Goal: Task Accomplishment & Management: Use online tool/utility

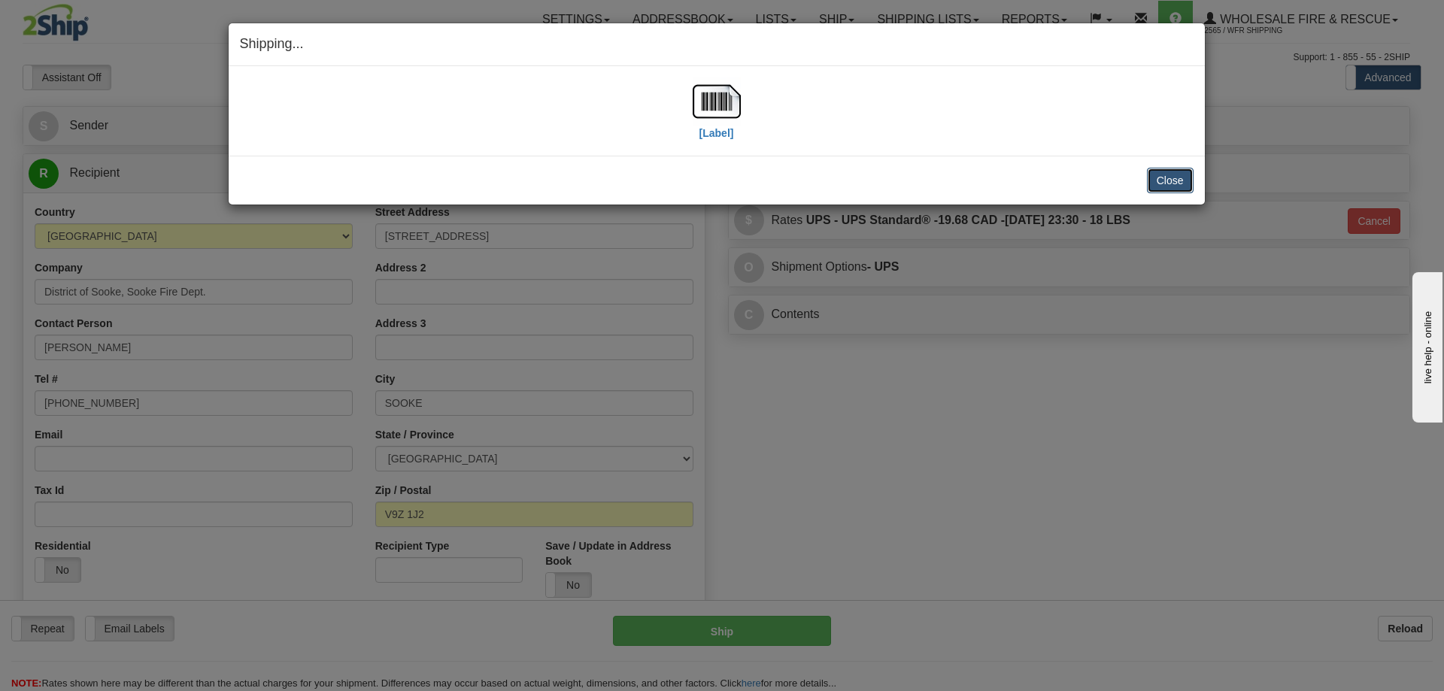
click at [1174, 178] on button "Close" at bounding box center [1170, 181] width 47 height 26
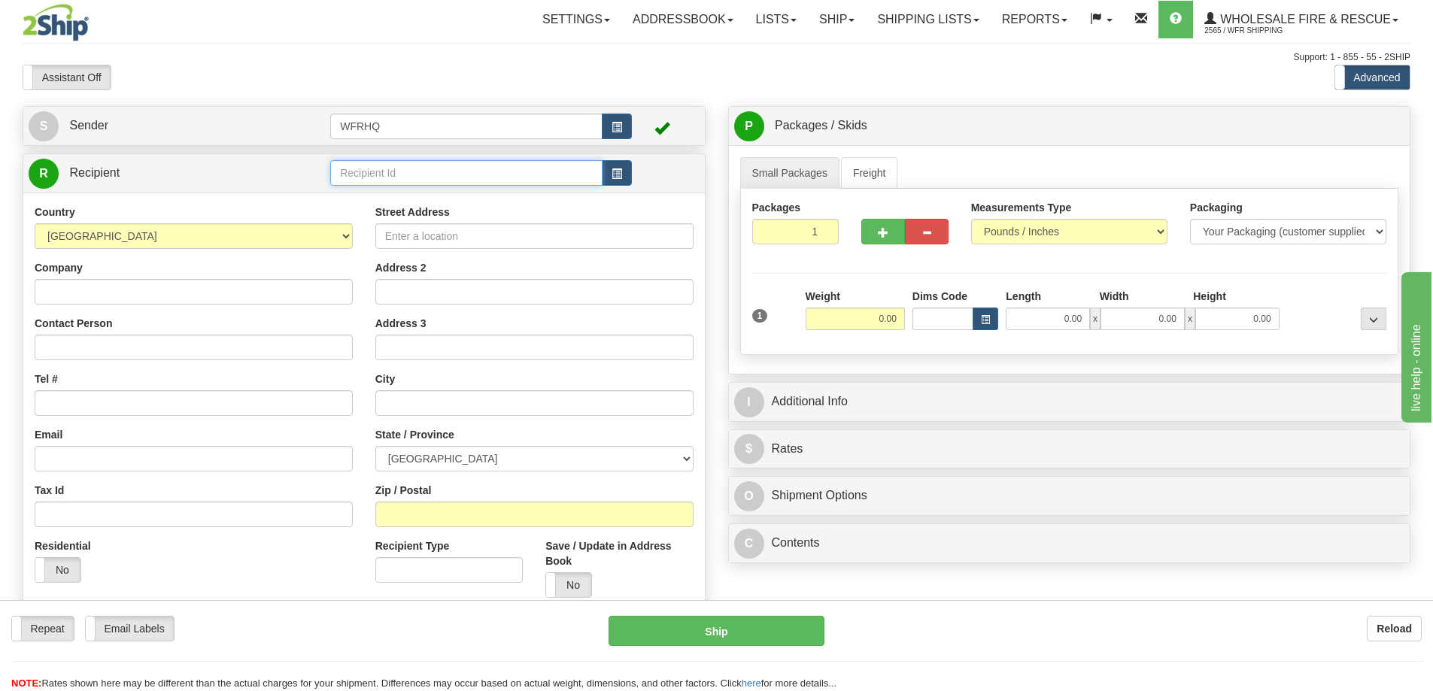
click at [446, 174] on input "text" at bounding box center [466, 173] width 272 height 26
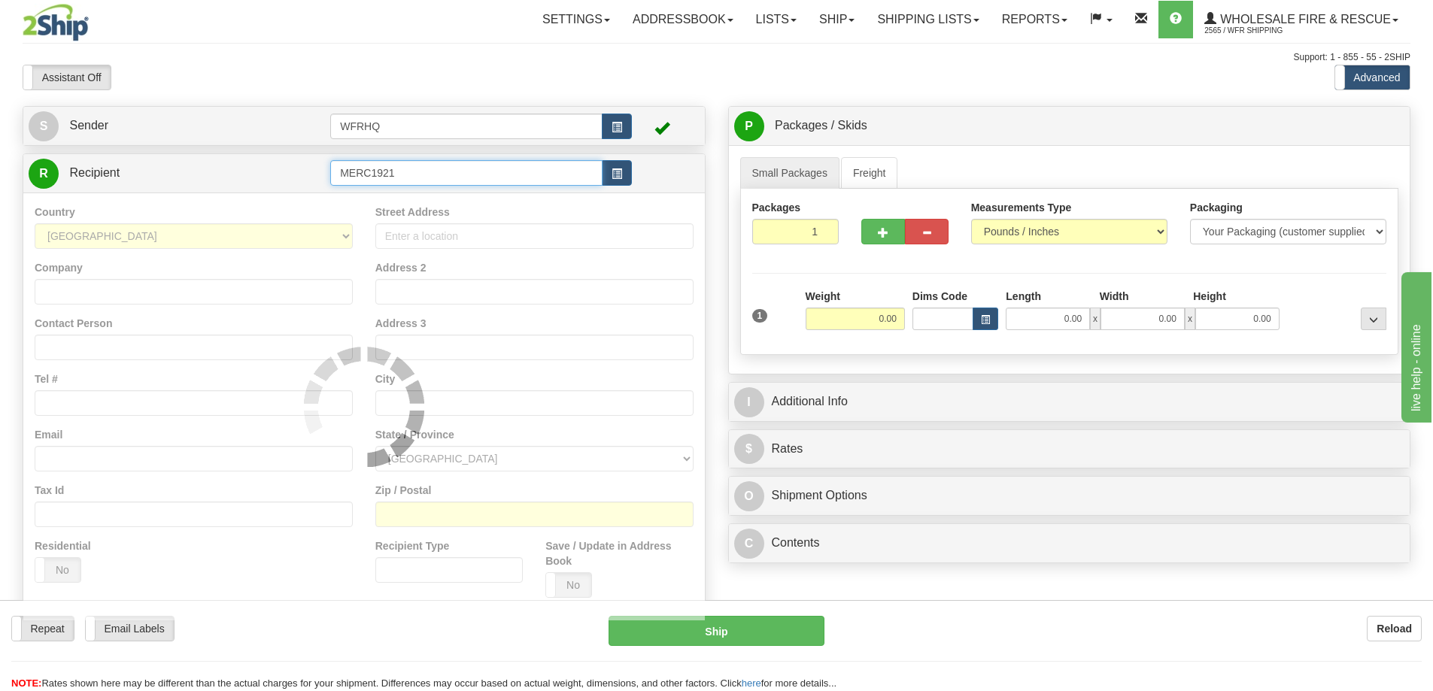
type input "MERC1921"
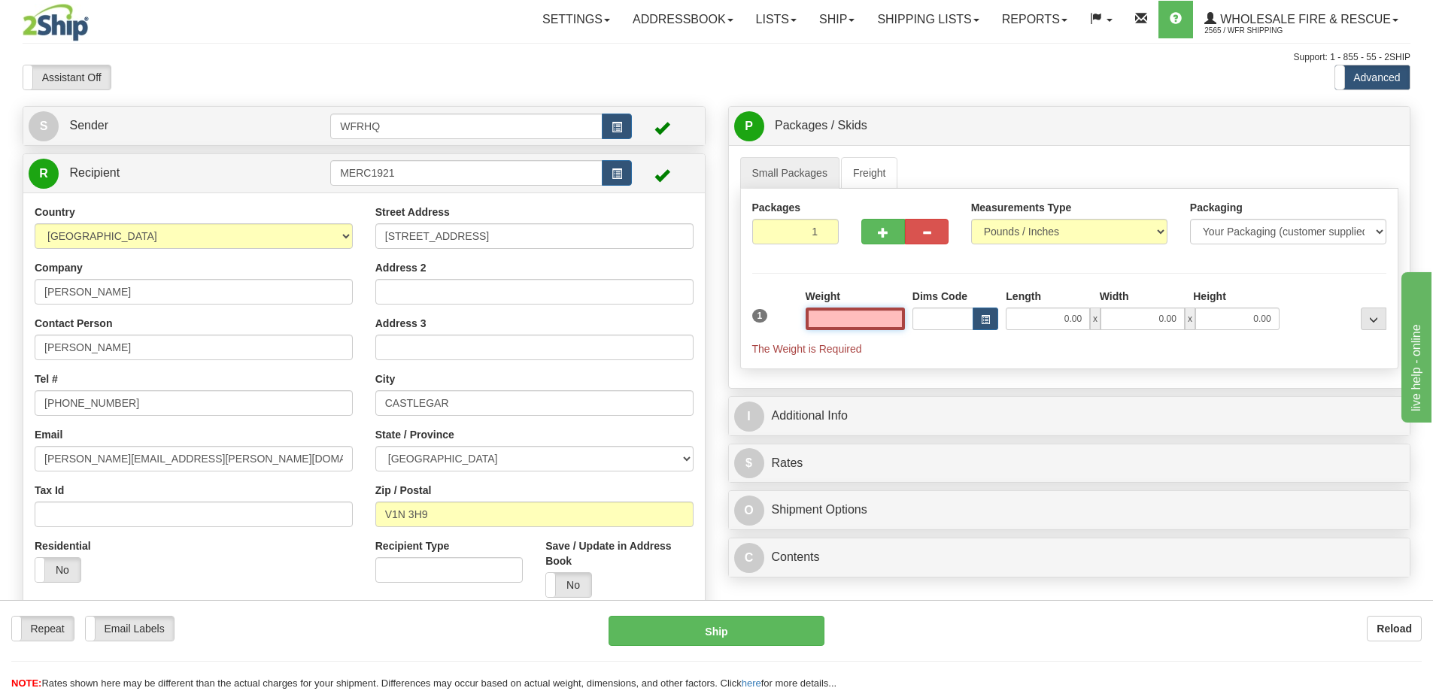
click at [871, 320] on input "text" at bounding box center [855, 319] width 99 height 23
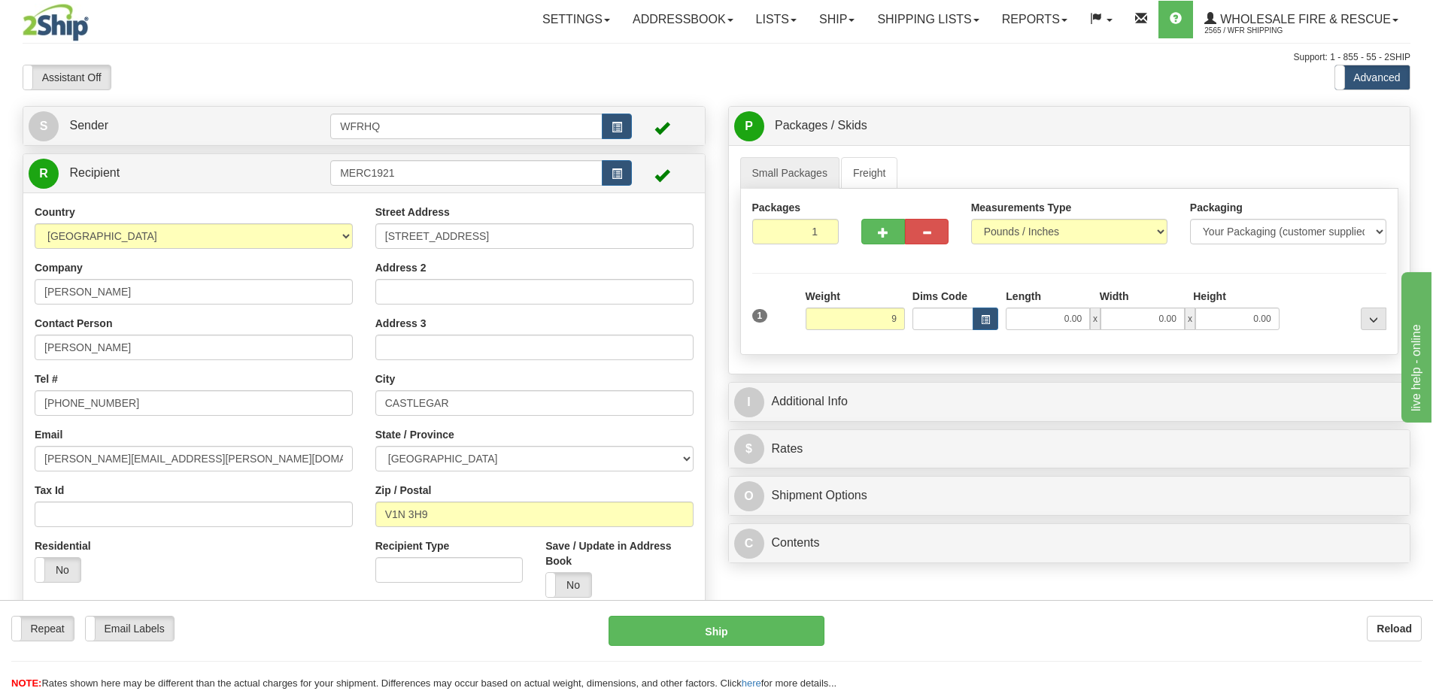
type input "9.00"
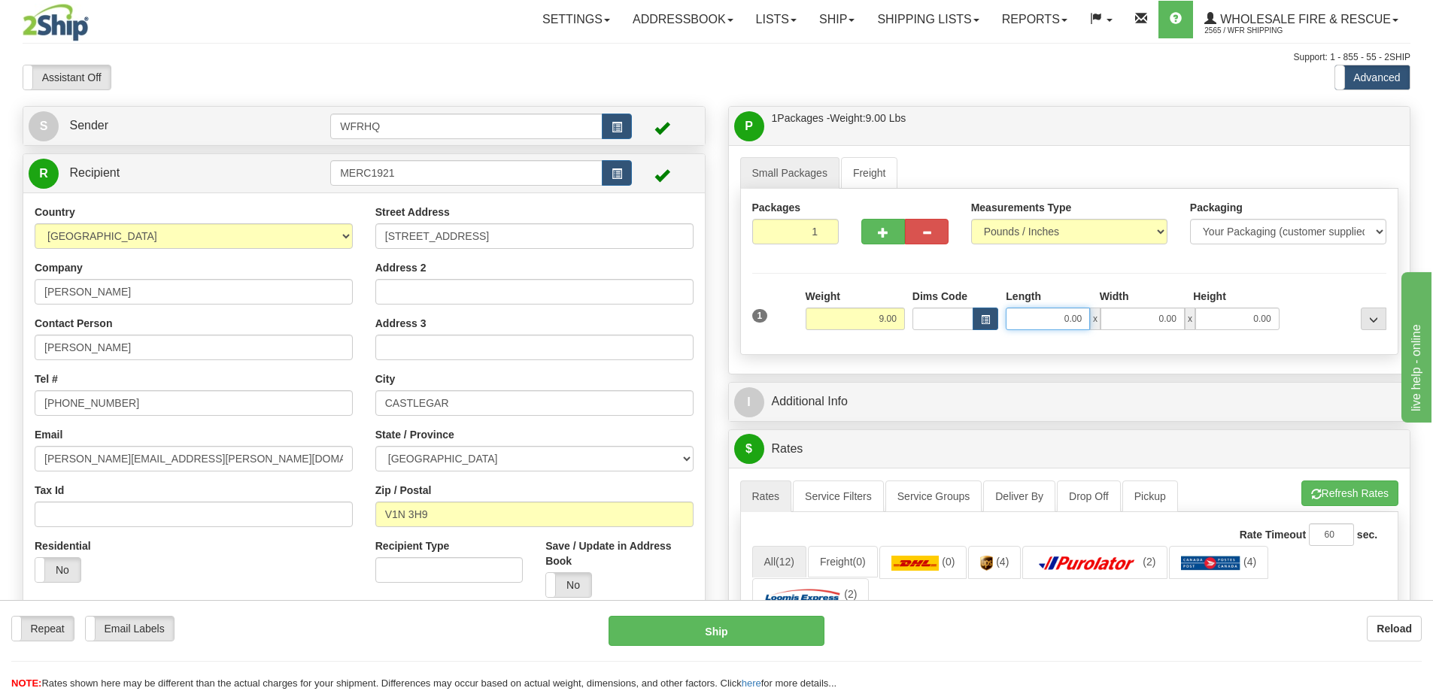
click at [1066, 328] on input "0.00" at bounding box center [1048, 319] width 84 height 23
type input "12.00"
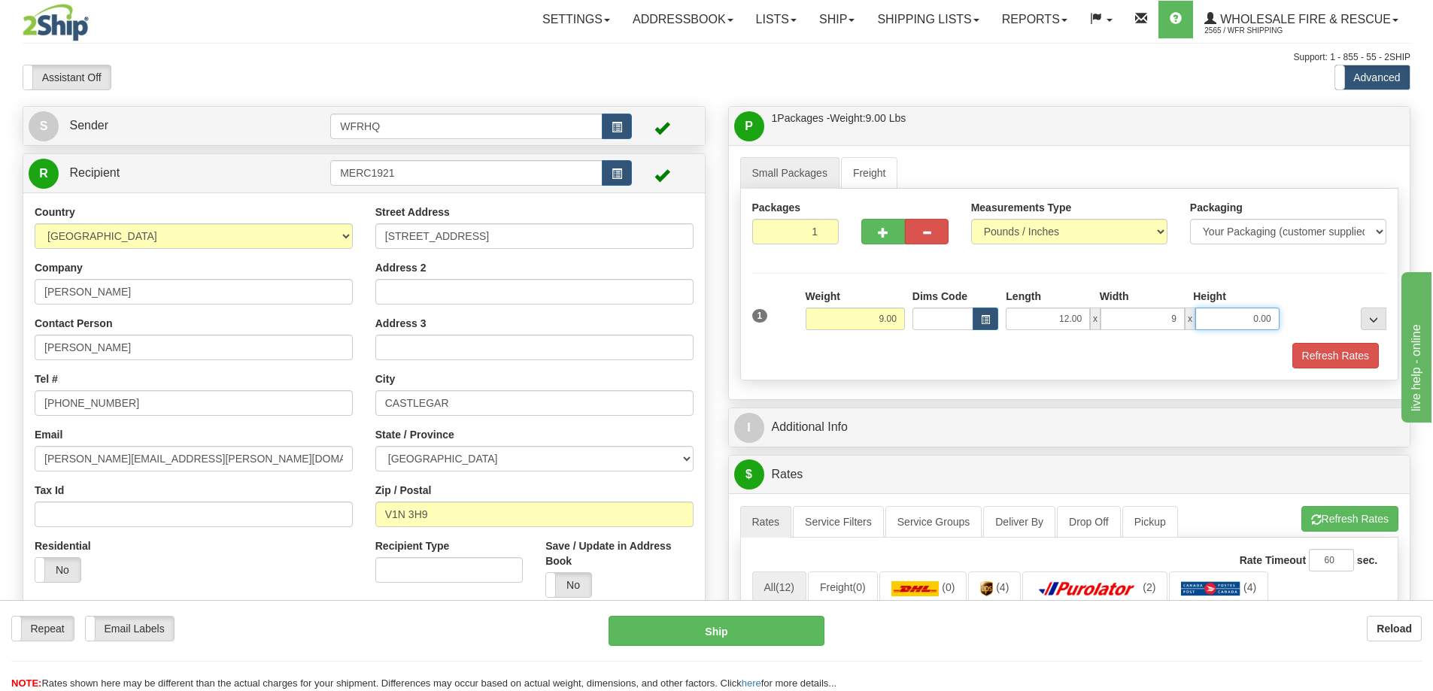
type input "9.00"
type input "12.00"
click at [1326, 351] on button "Refresh Rates" at bounding box center [1335, 356] width 87 height 26
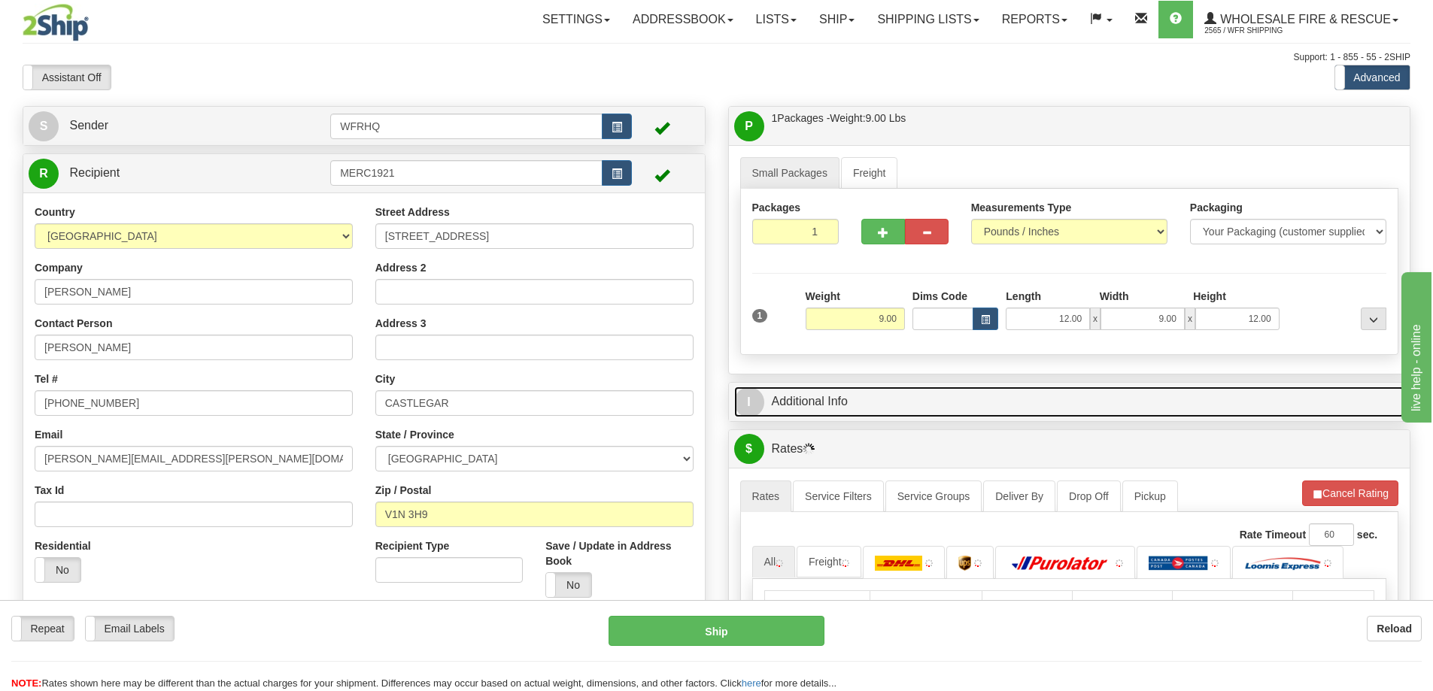
click at [1021, 390] on link "I Additional Info" at bounding box center [1069, 402] width 671 height 31
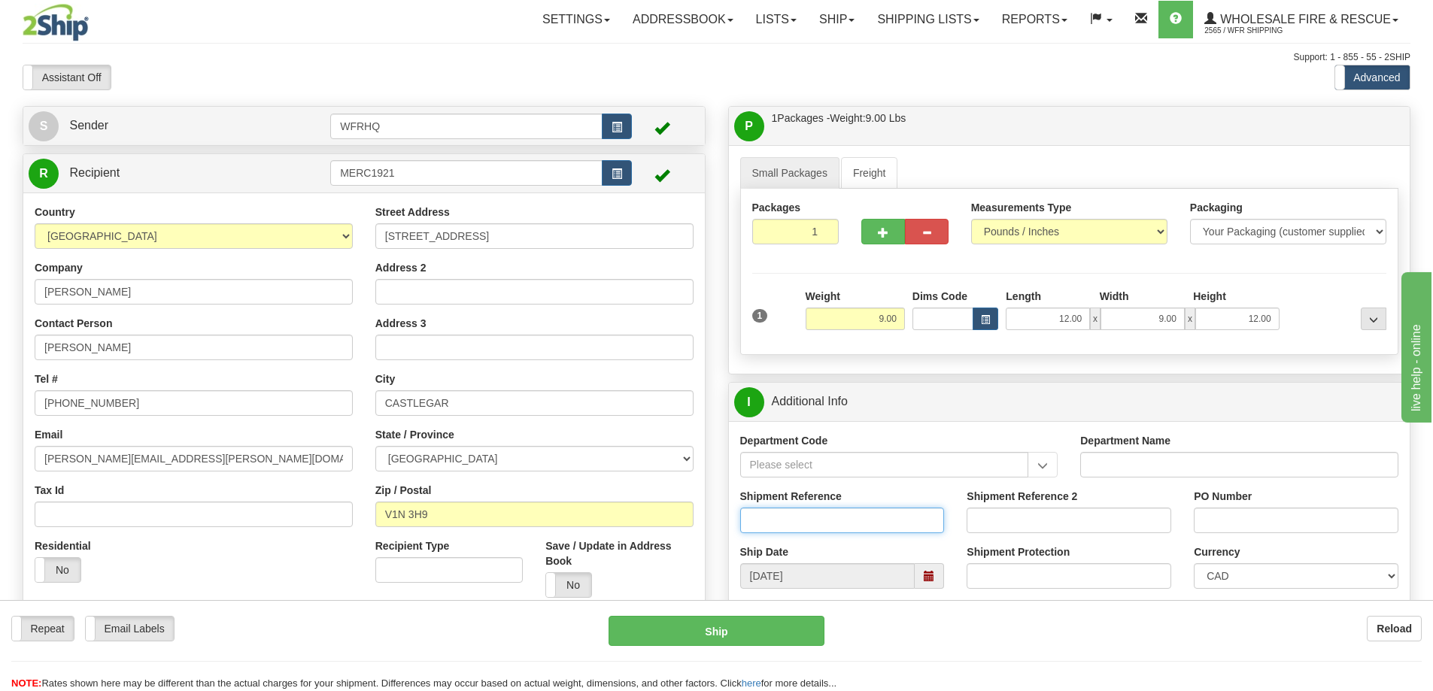
click at [811, 516] on input "Shipment Reference" at bounding box center [842, 521] width 205 height 26
type input "S46283-30567"
type input "123214"
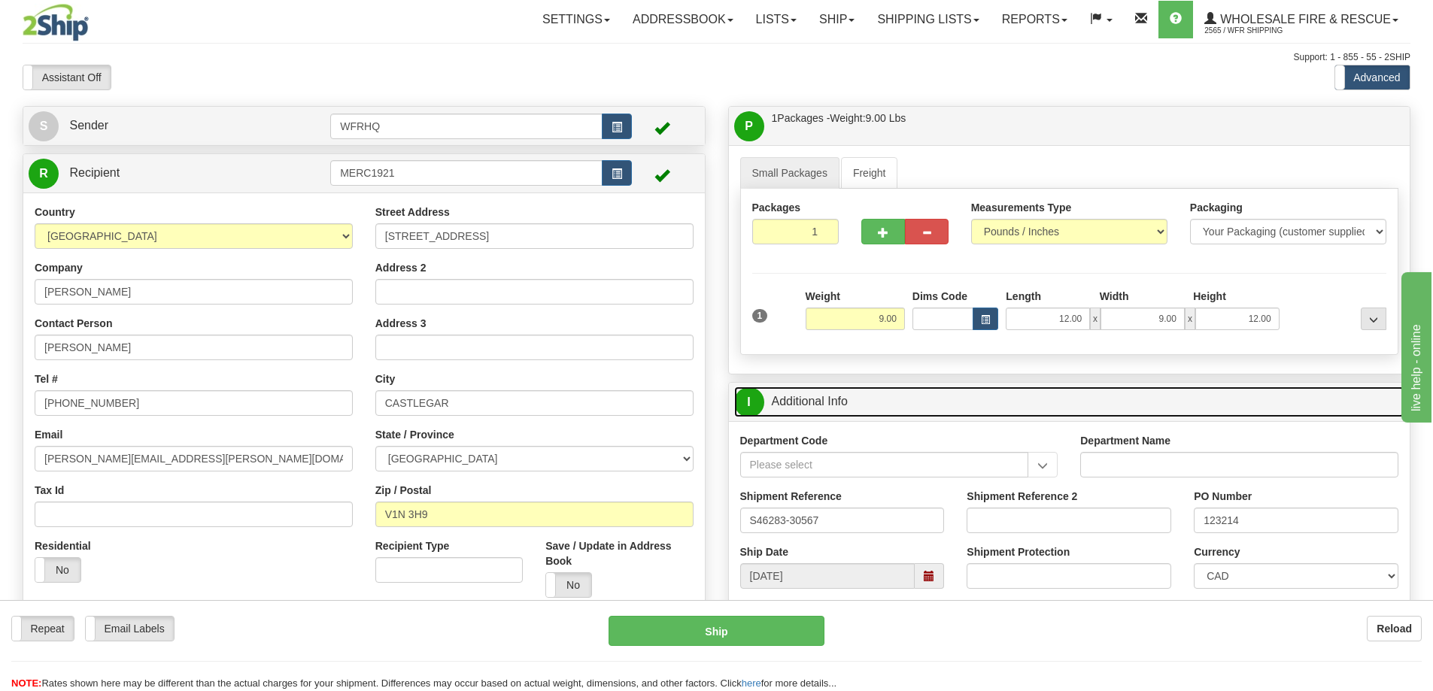
click at [994, 401] on link "I Additional Info" at bounding box center [1069, 402] width 671 height 31
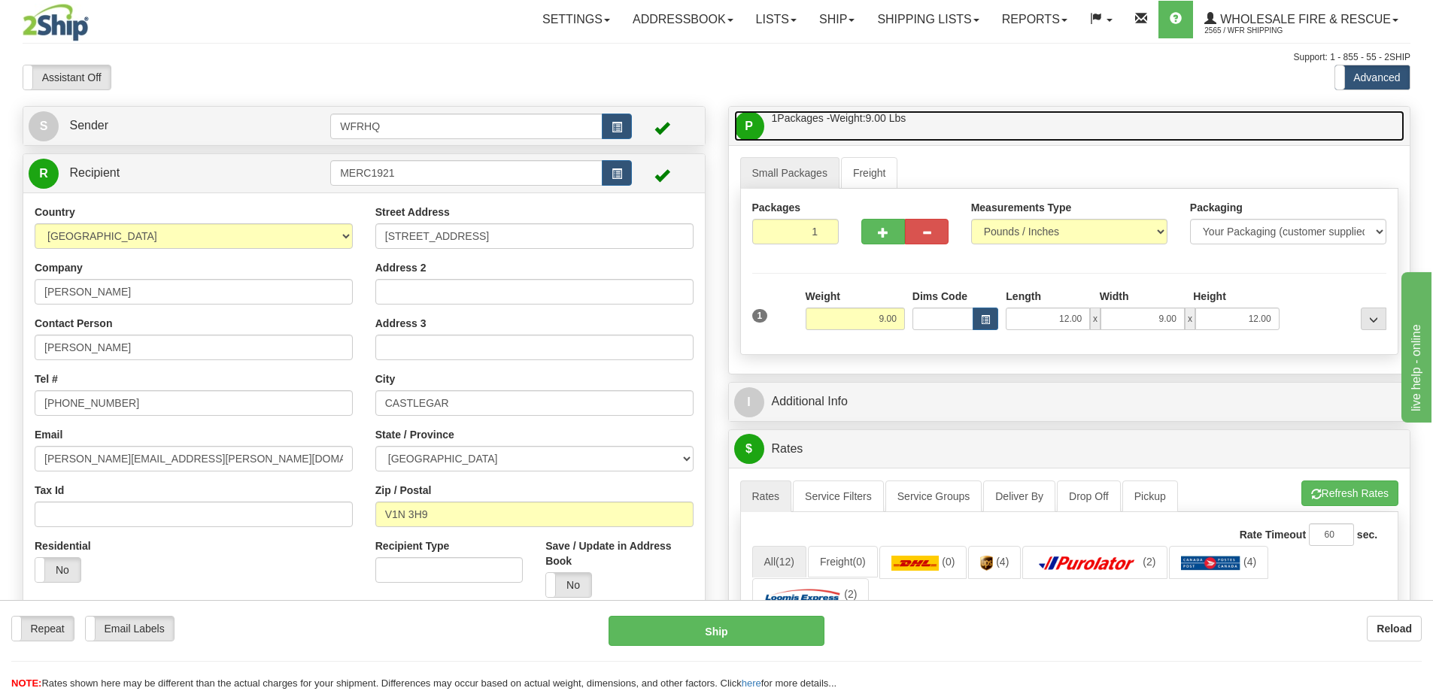
click at [983, 126] on link "P Packages / Skids 1 Packages - Weight: 9.00 Lbs 1 Skids - Weight: NaN Lbs" at bounding box center [1069, 126] width 671 height 31
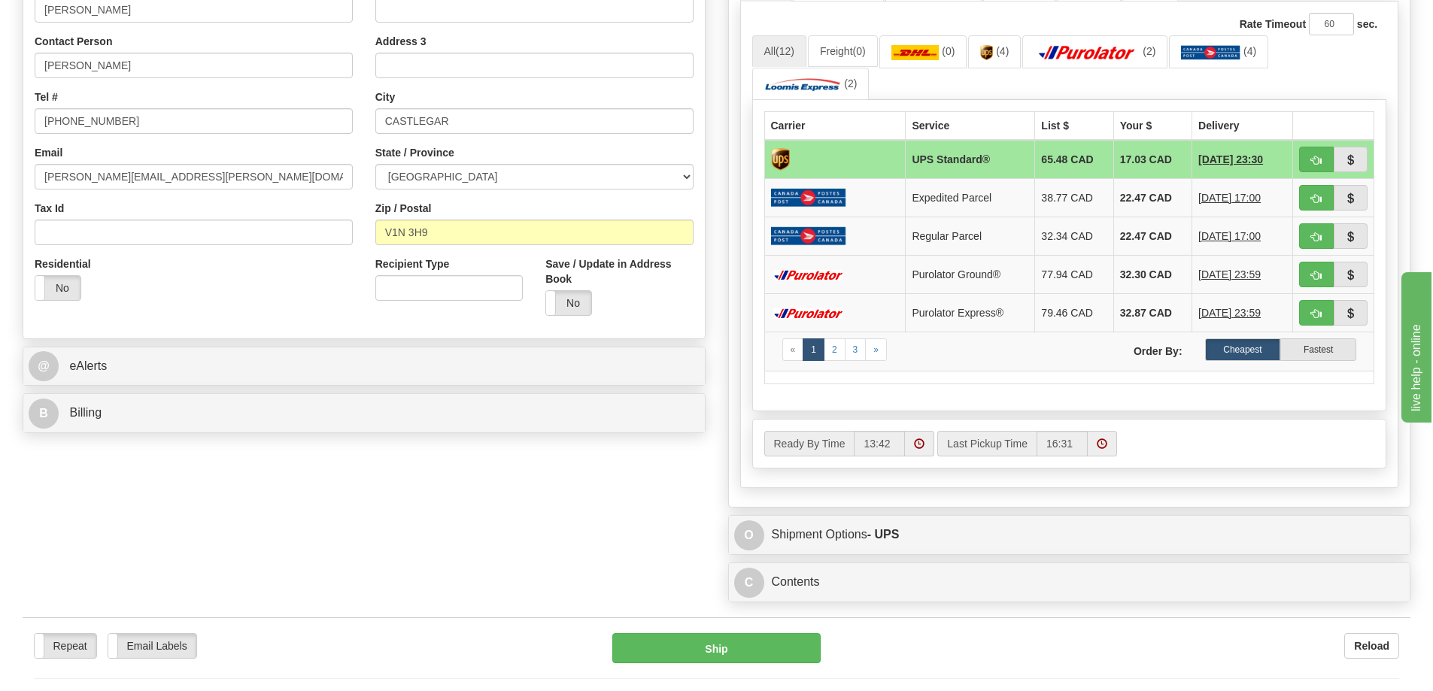
scroll to position [376, 0]
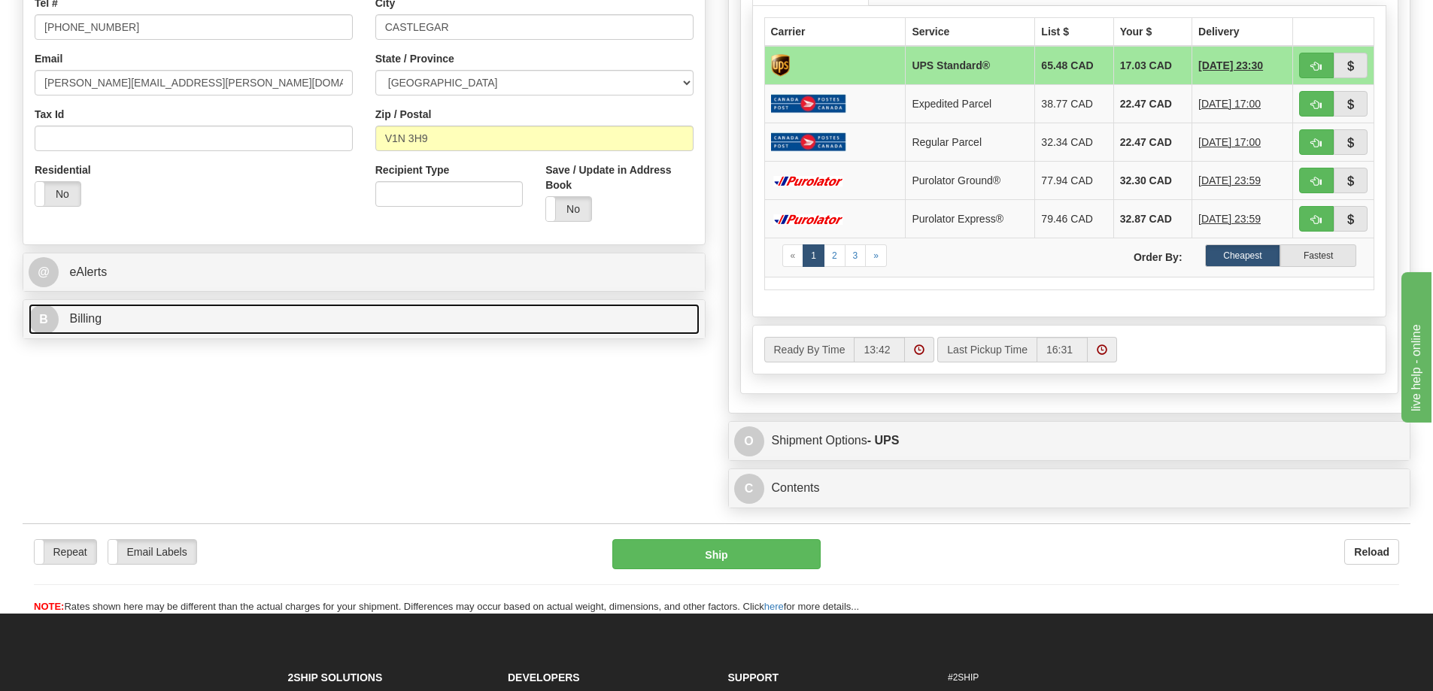
click at [146, 327] on link "B Billing" at bounding box center [364, 319] width 671 height 31
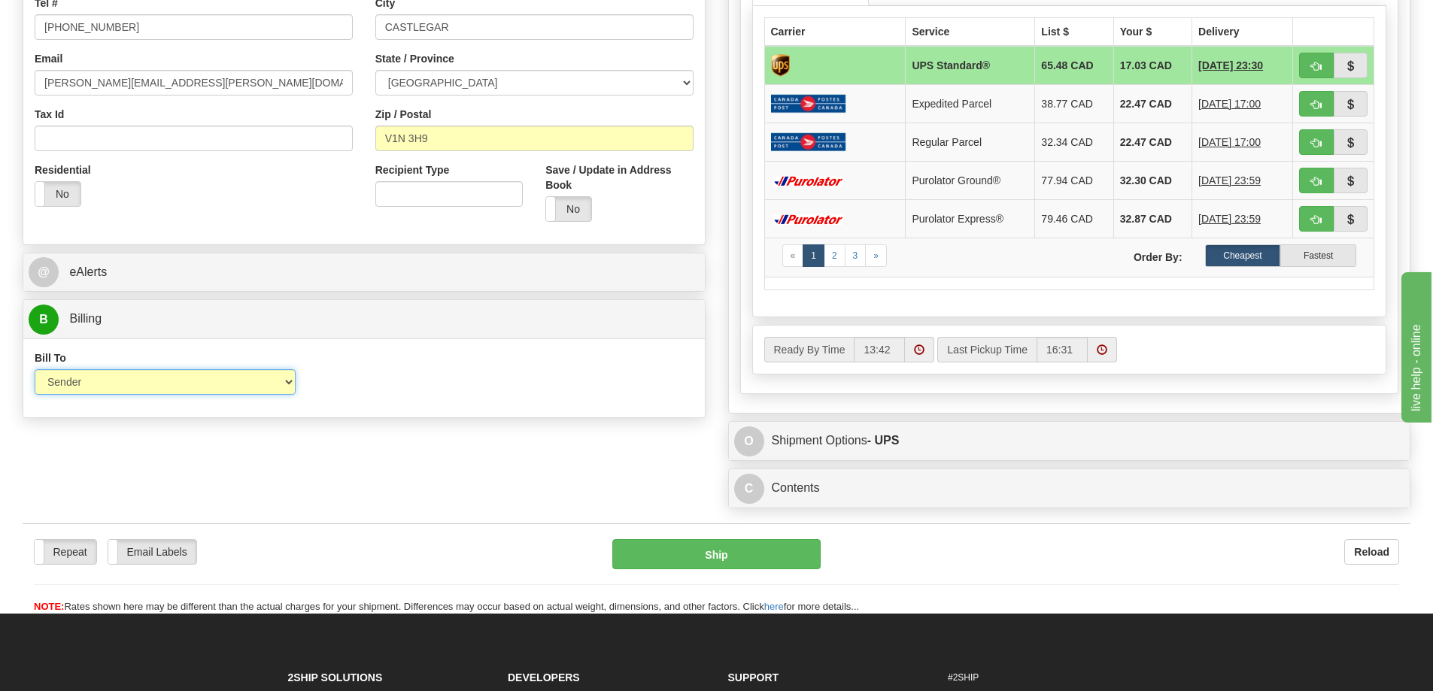
click at [136, 372] on select "Sender Recipient Third Party Collect" at bounding box center [165, 382] width 261 height 26
click at [35, 369] on select "Sender Recipient Third Party Collect" at bounding box center [165, 382] width 261 height 26
drag, startPoint x: 109, startPoint y: 383, endPoint x: 101, endPoint y: 393, distance: 13.4
click at [109, 383] on select "Sender Recipient Third Party Collect" at bounding box center [165, 382] width 261 height 26
select select "2"
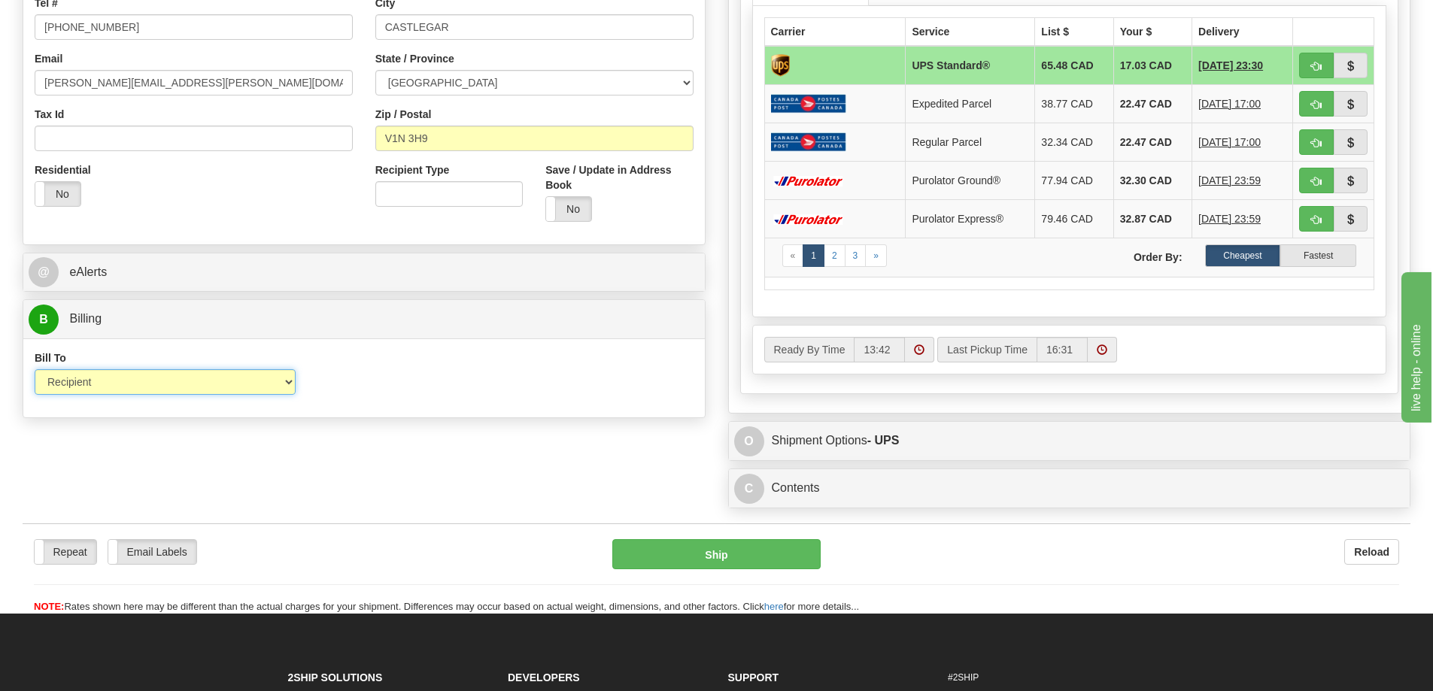
click at [35, 369] on select "Sender Recipient Third Party Collect" at bounding box center [165, 382] width 261 height 26
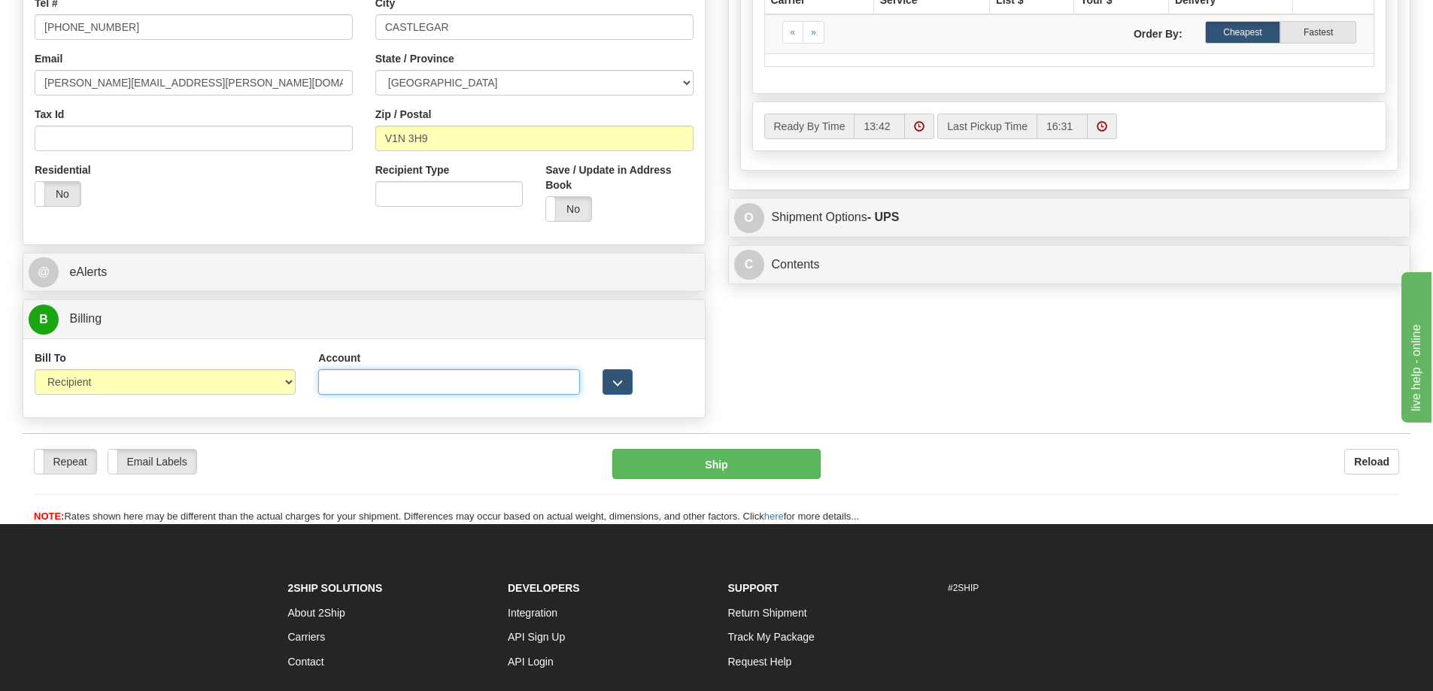
click at [351, 387] on input "Account" at bounding box center [448, 382] width 261 height 26
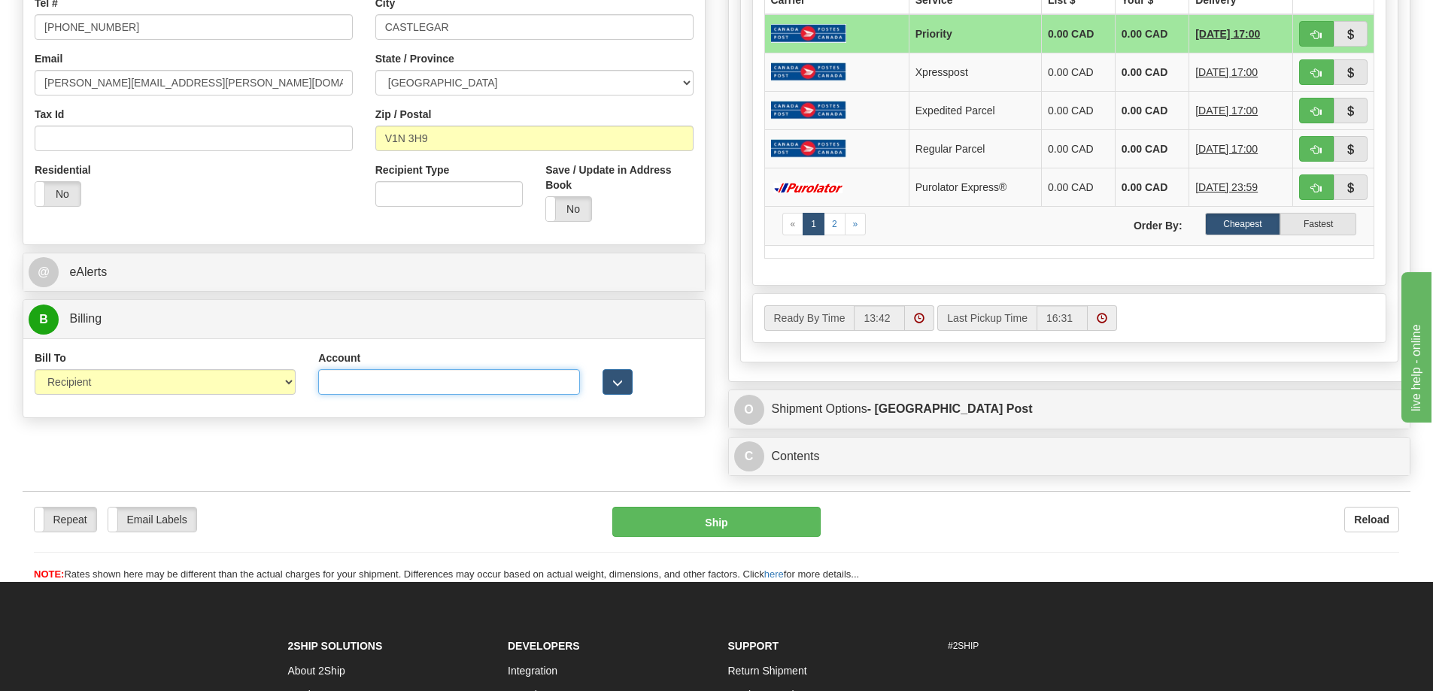
click at [369, 387] on input "Account" at bounding box center [448, 382] width 261 height 26
paste input "J84508"
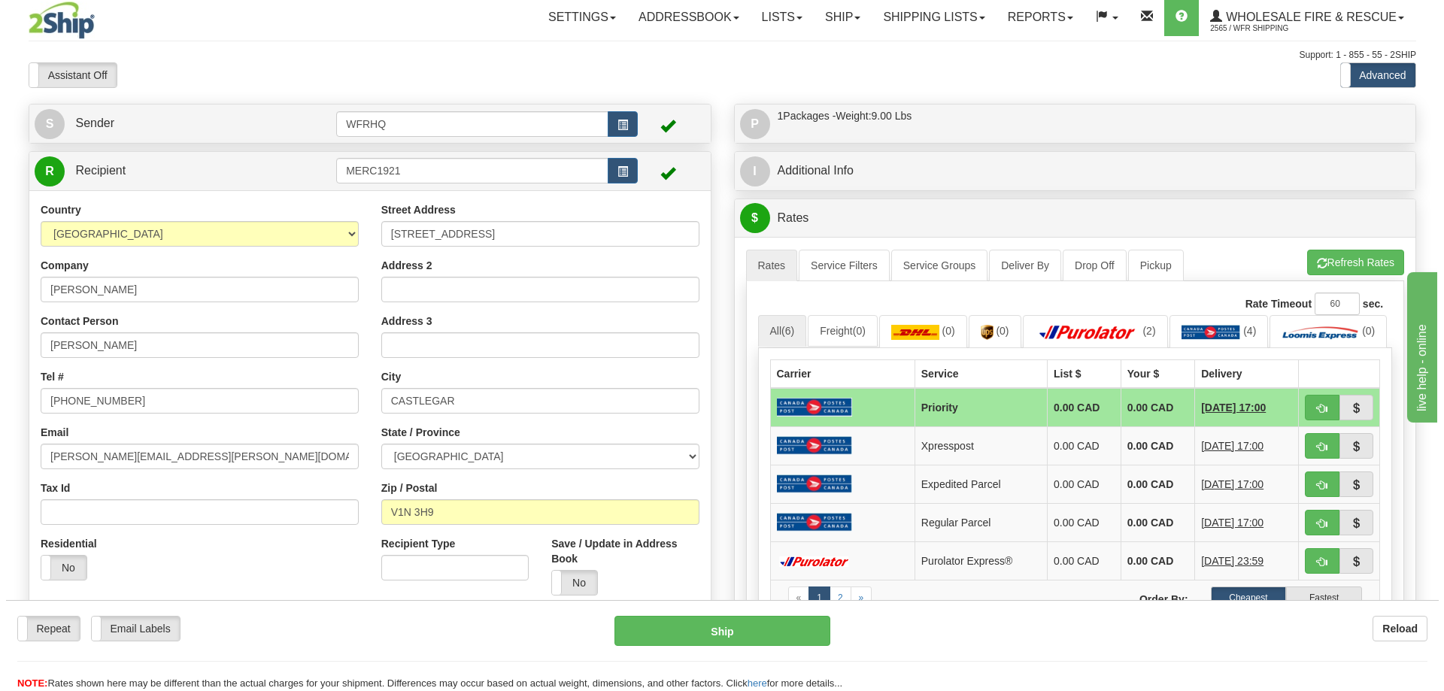
scroll to position [0, 0]
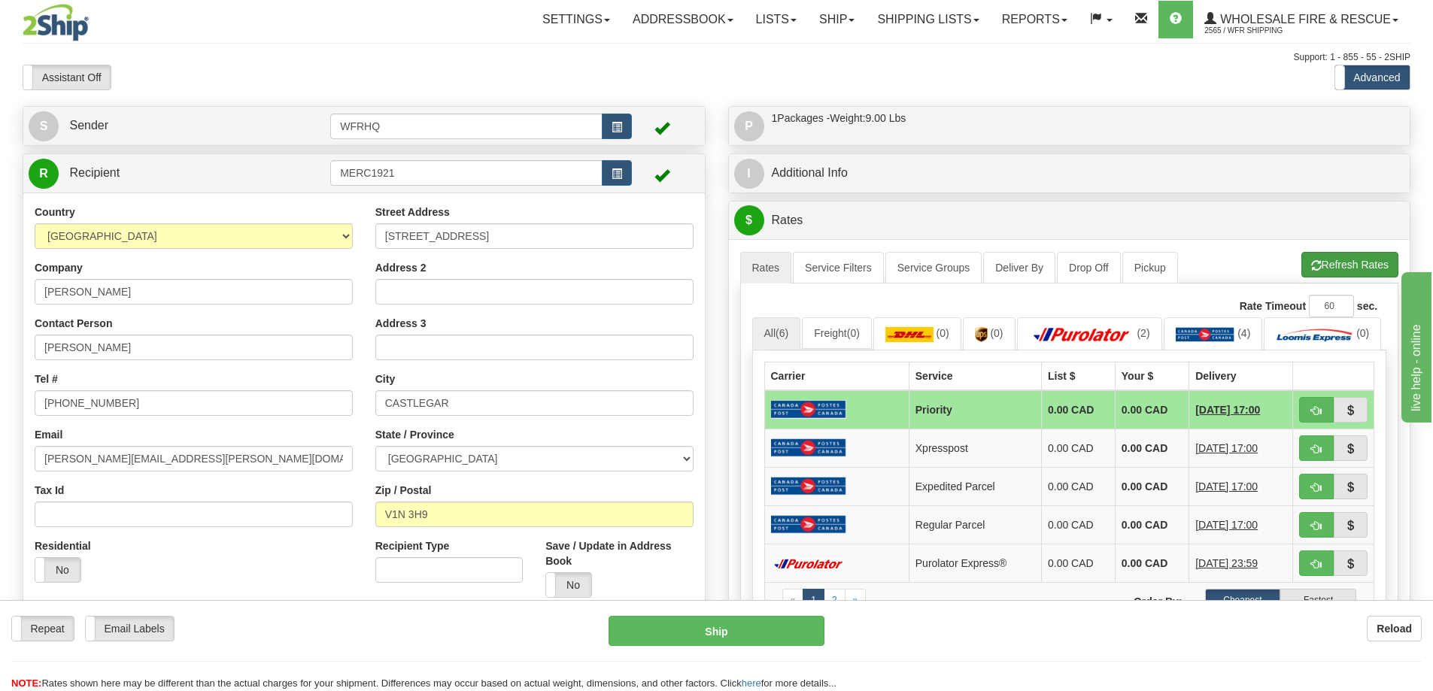
type input "J84508"
click at [1337, 260] on button "Refresh Rates" at bounding box center [1349, 265] width 97 height 26
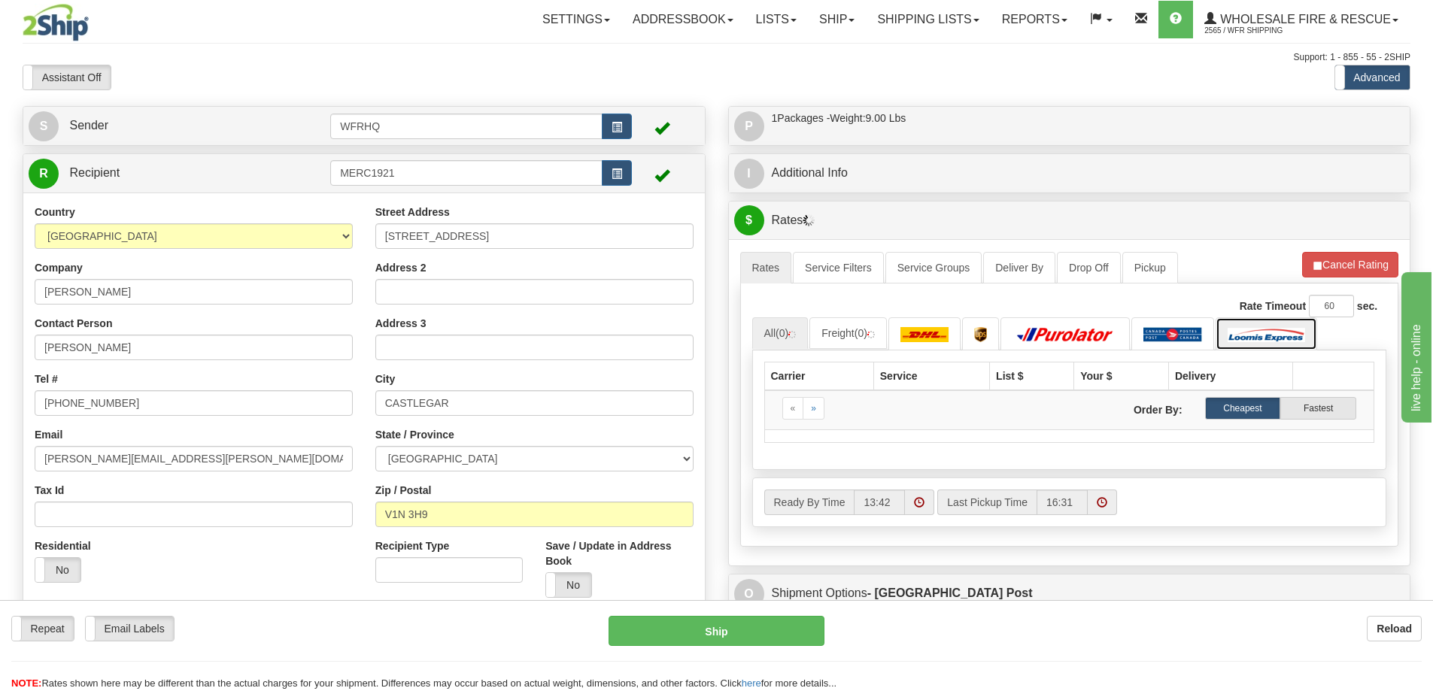
click at [1273, 337] on img at bounding box center [1266, 334] width 77 height 15
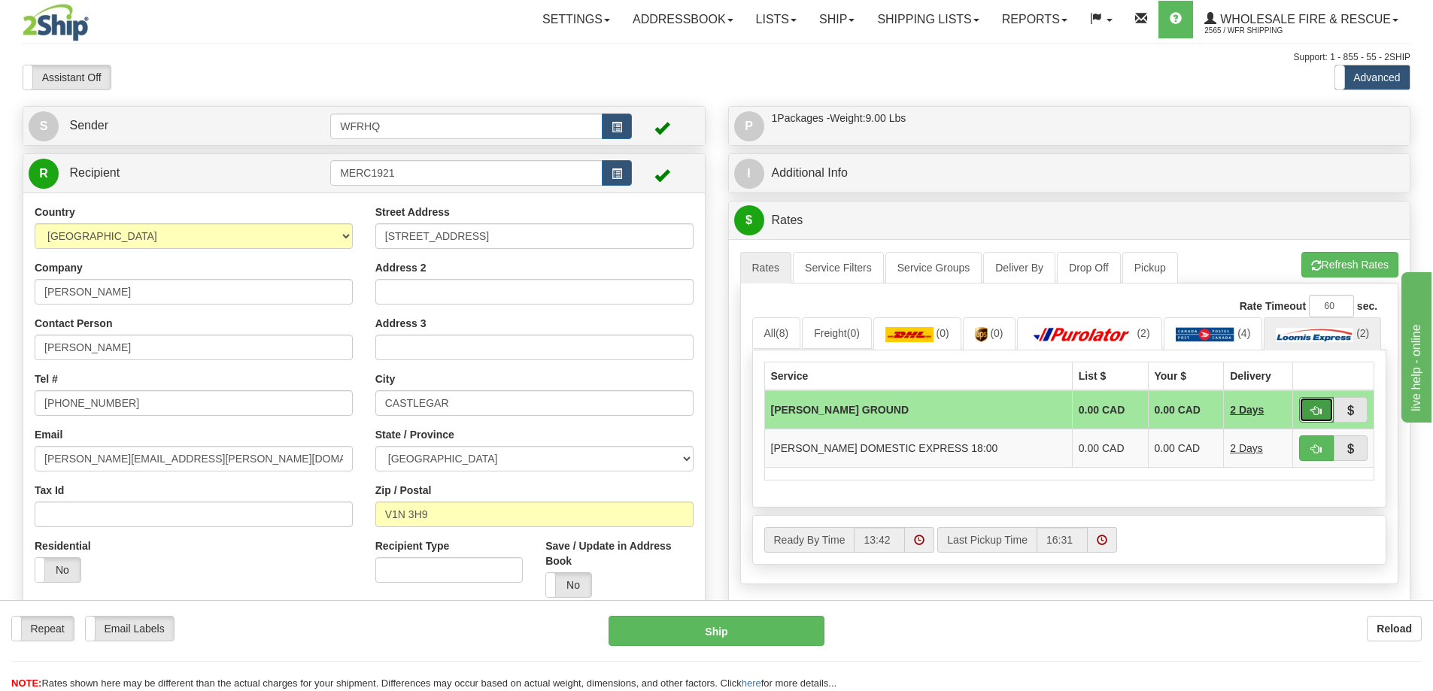
click at [1311, 416] on span "button" at bounding box center [1316, 411] width 11 height 10
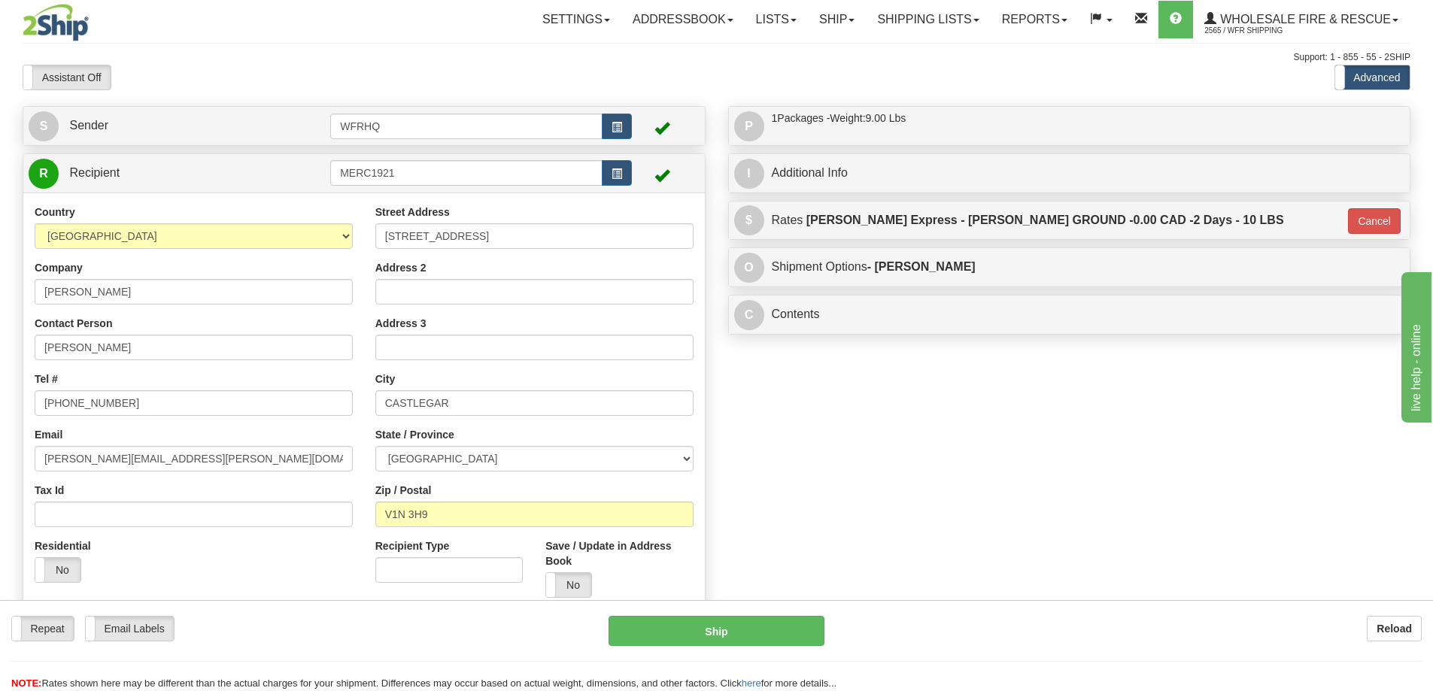
type input "DD"
click at [678, 633] on button "Ship" at bounding box center [717, 631] width 216 height 30
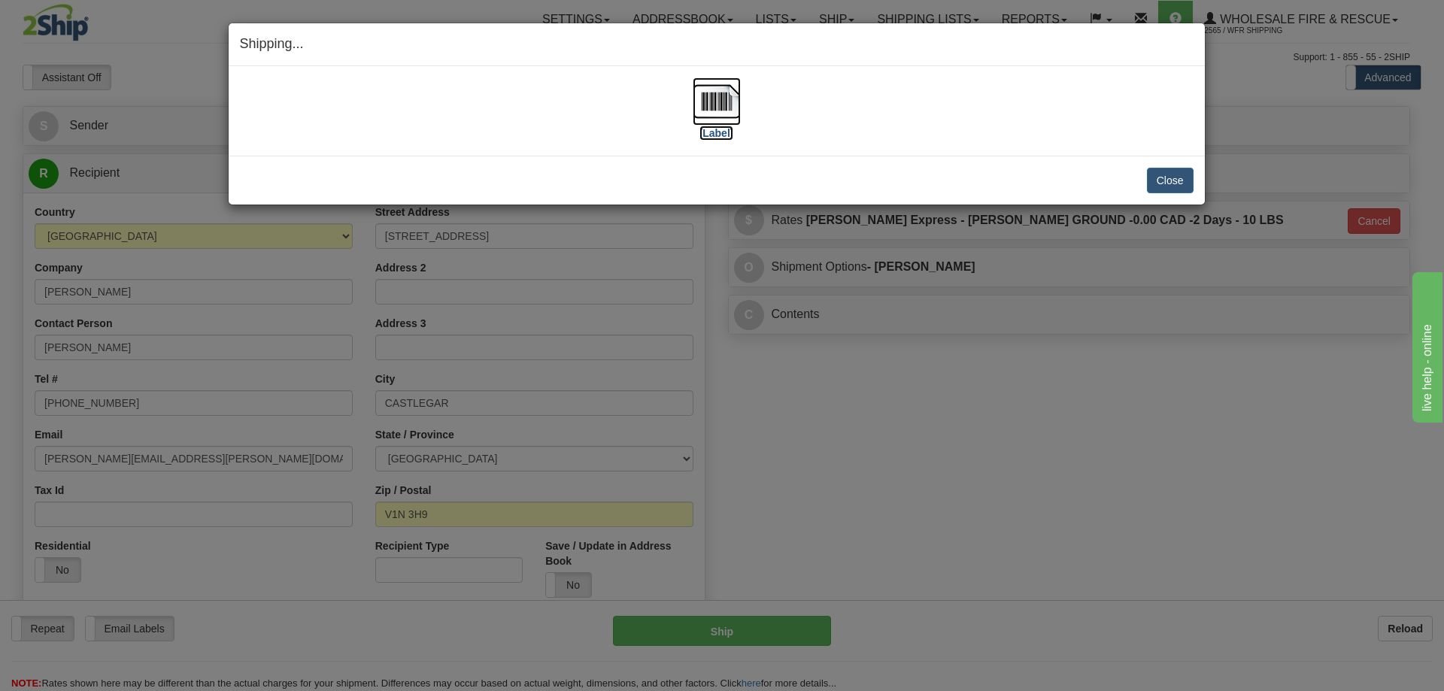
click at [715, 105] on img at bounding box center [717, 101] width 48 height 48
click at [1176, 176] on button "Close" at bounding box center [1170, 181] width 47 height 26
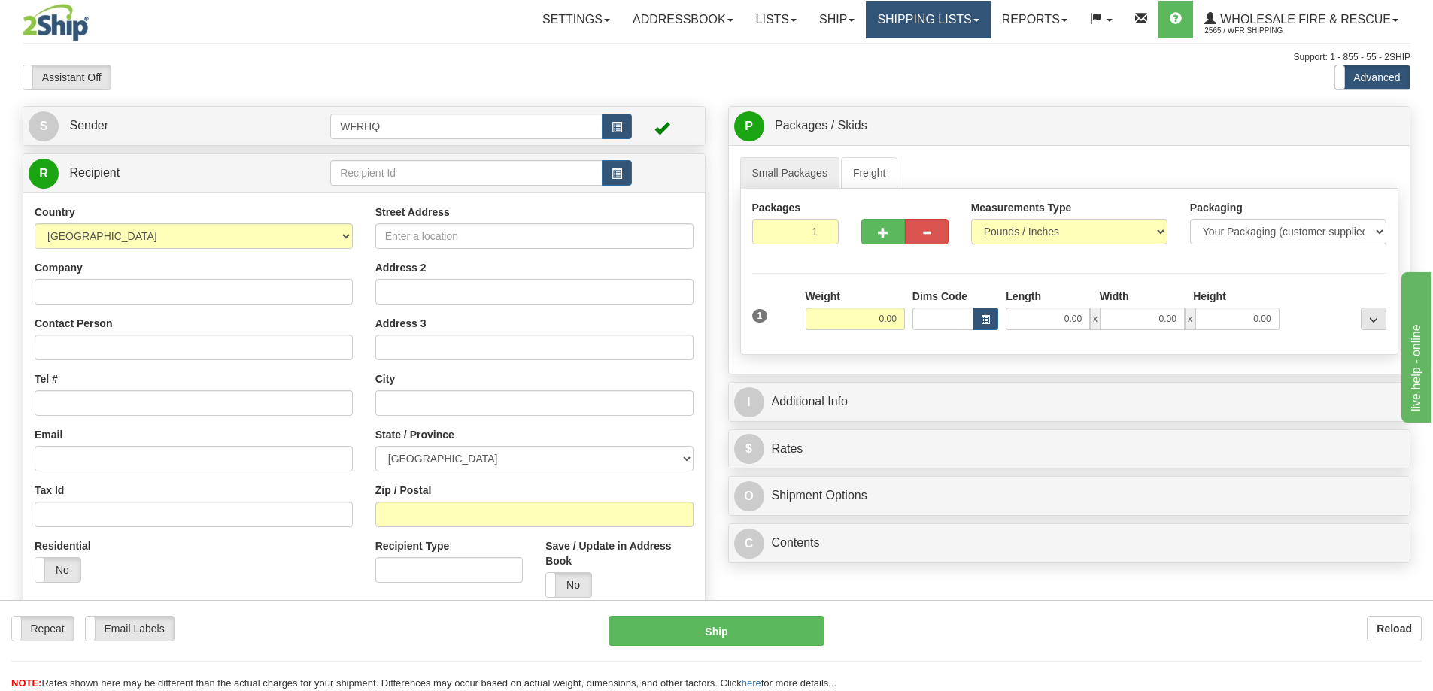
click at [890, 28] on link "Shipping lists" at bounding box center [928, 20] width 124 height 38
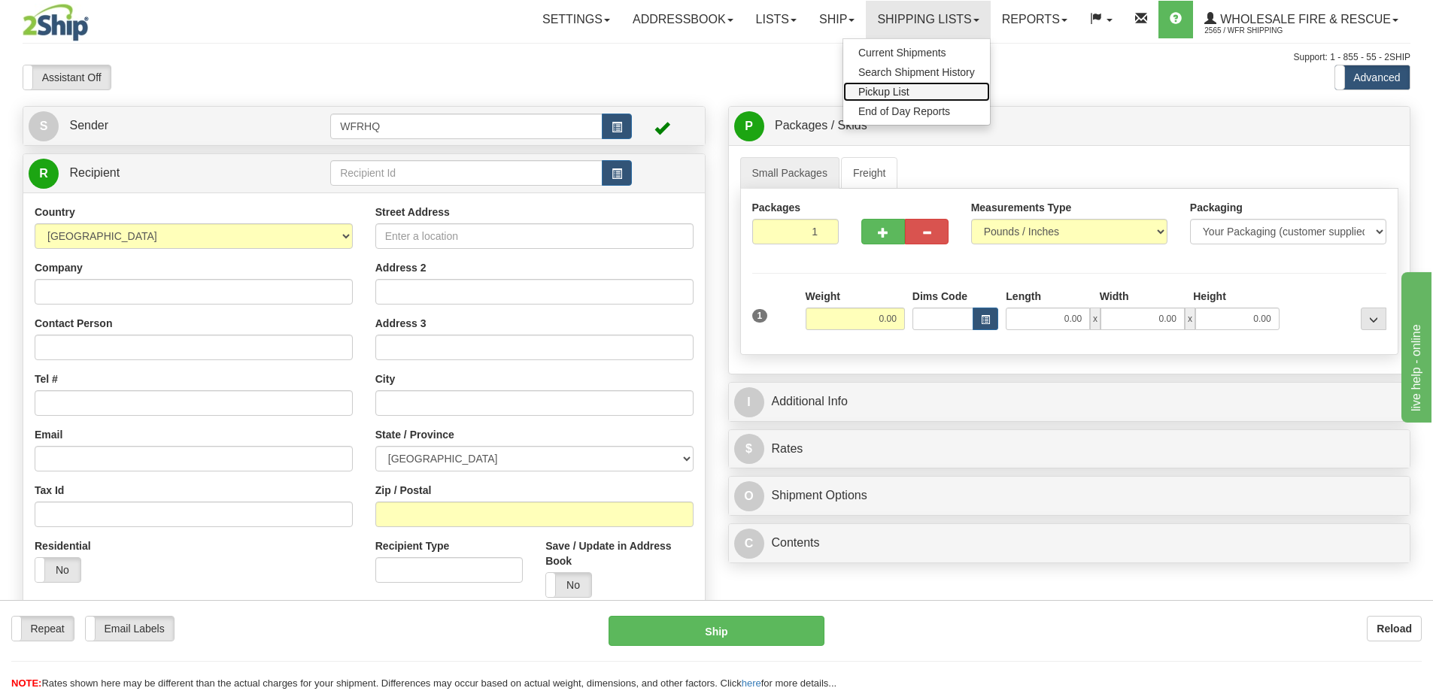
click at [896, 90] on span "Pickup List" at bounding box center [883, 92] width 51 height 12
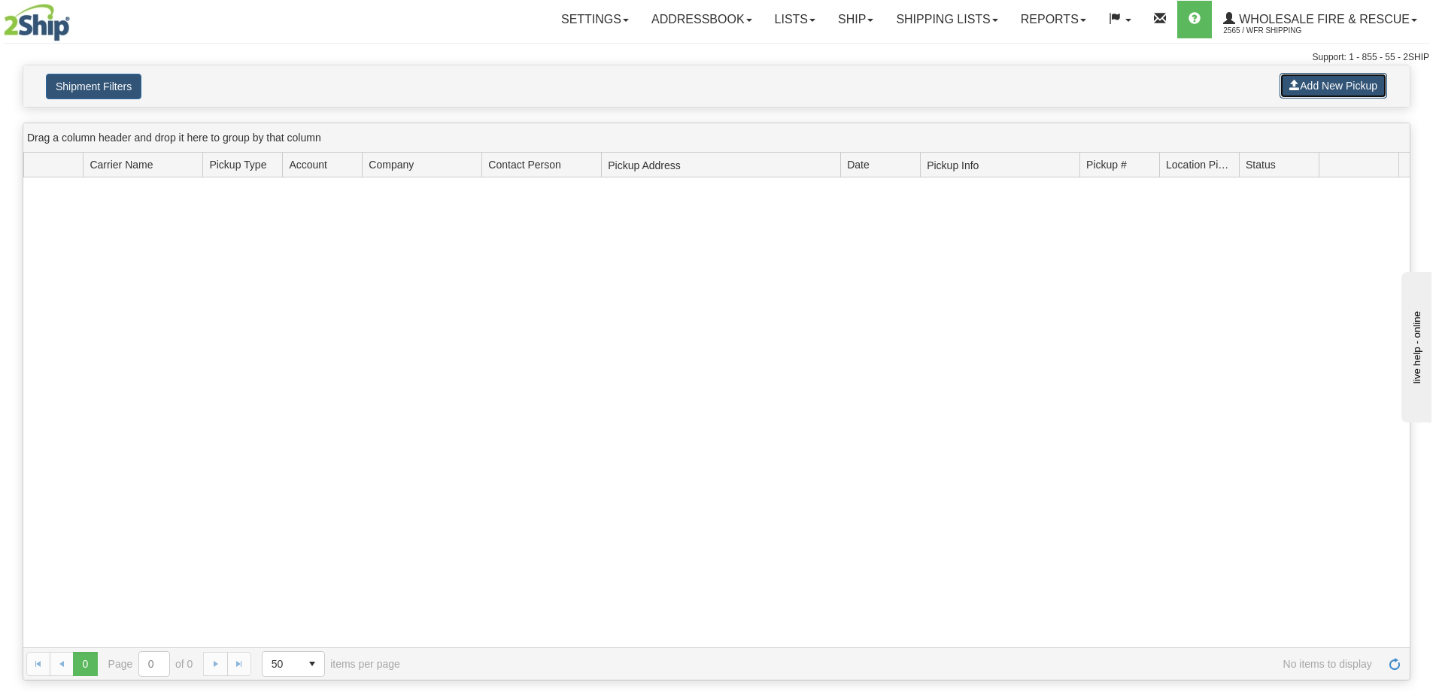
click at [1293, 87] on span at bounding box center [1294, 85] width 11 height 11
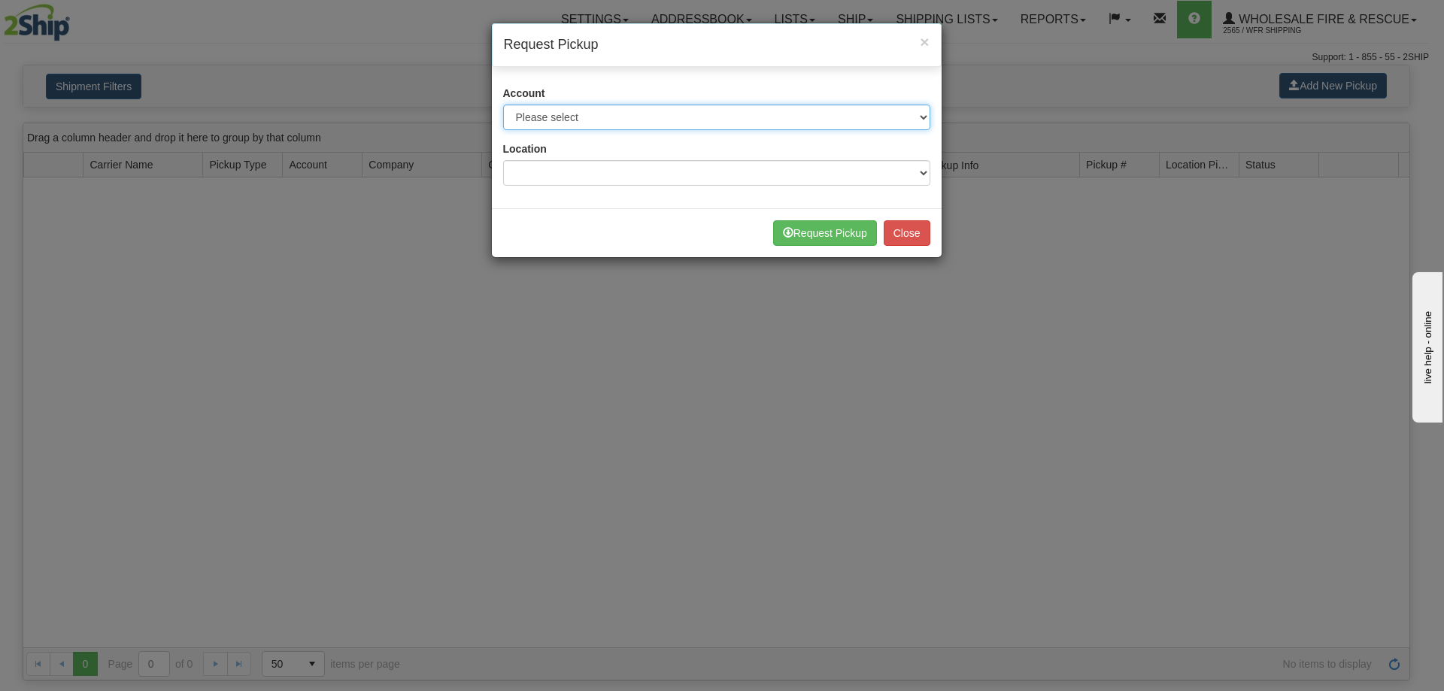
click at [662, 114] on select "Please select Buffalo Air - 5016 (Buffalo Air) Canada Post - 1681670 (Canada Po…" at bounding box center [716, 118] width 427 height 26
select select "30"
click at [503, 105] on select "Please select Buffalo Air - 5016 (Buffalo Air) Canada Post - 1681670 (Canada Po…" at bounding box center [716, 118] width 427 height 26
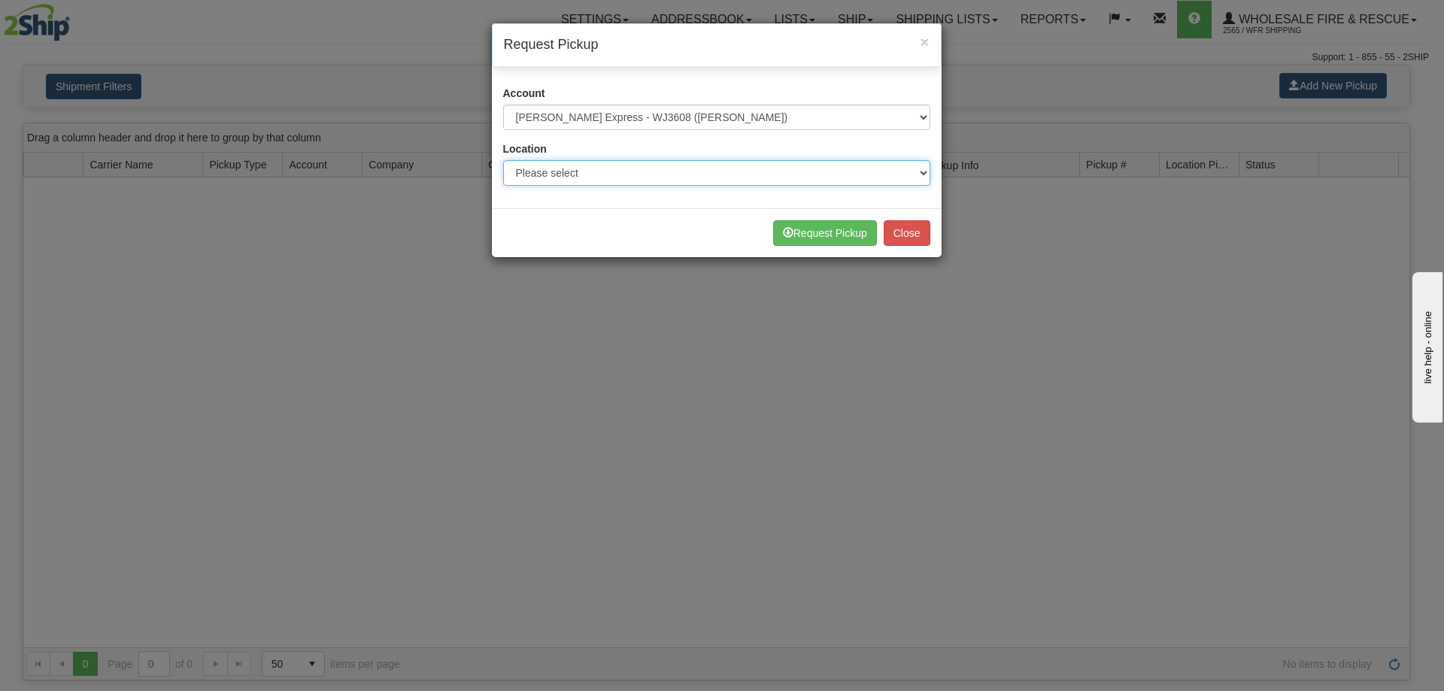
click at [569, 172] on select "Please select WFR Headquarters" at bounding box center [716, 173] width 427 height 26
select select "7352"
click at [503, 160] on select "Please select WFR Headquarters" at bounding box center [716, 173] width 427 height 26
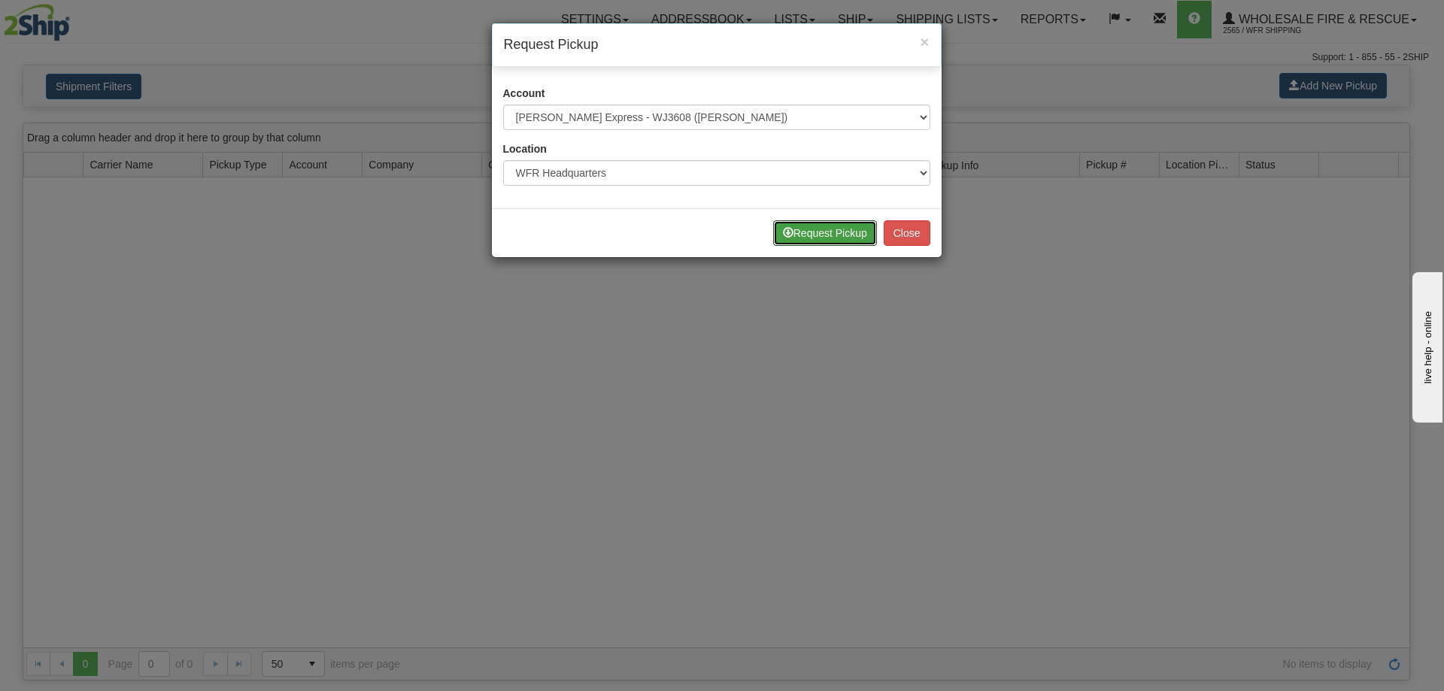
click at [823, 232] on button "Request Pickup" at bounding box center [825, 233] width 104 height 26
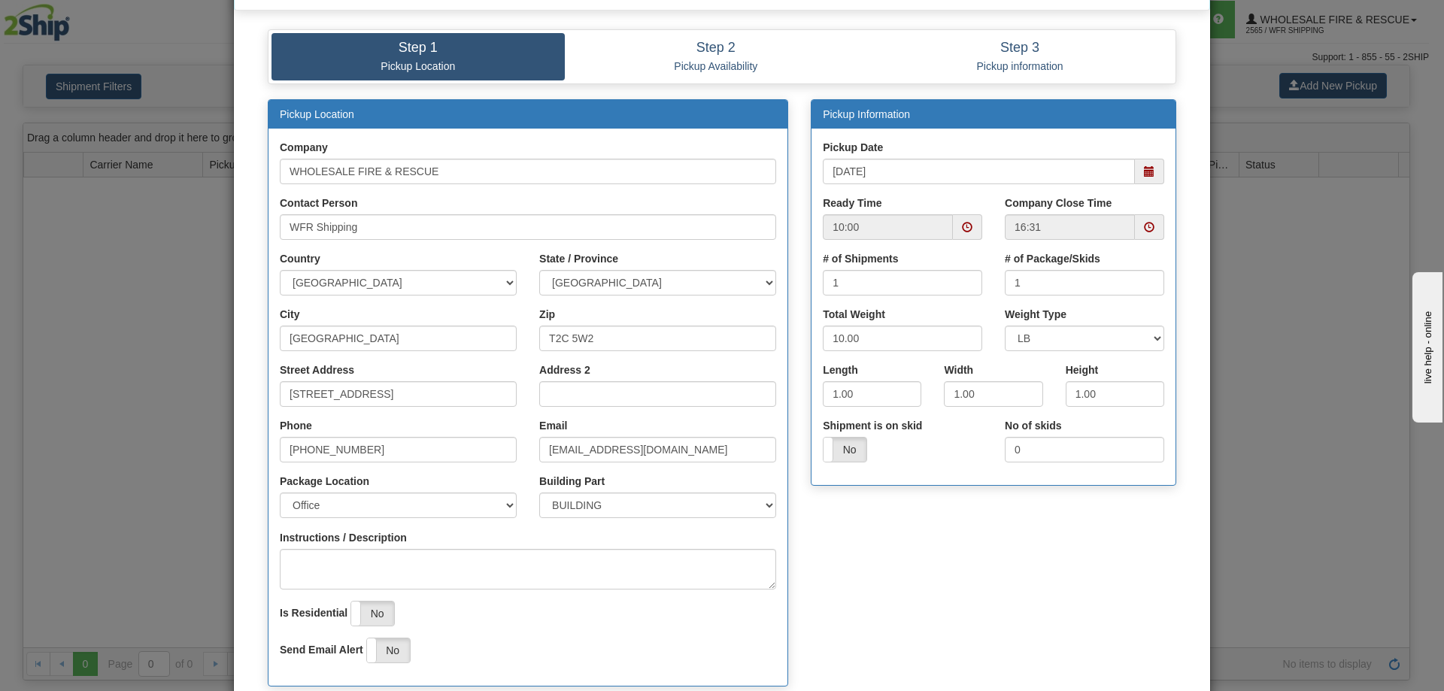
scroll to position [176, 0]
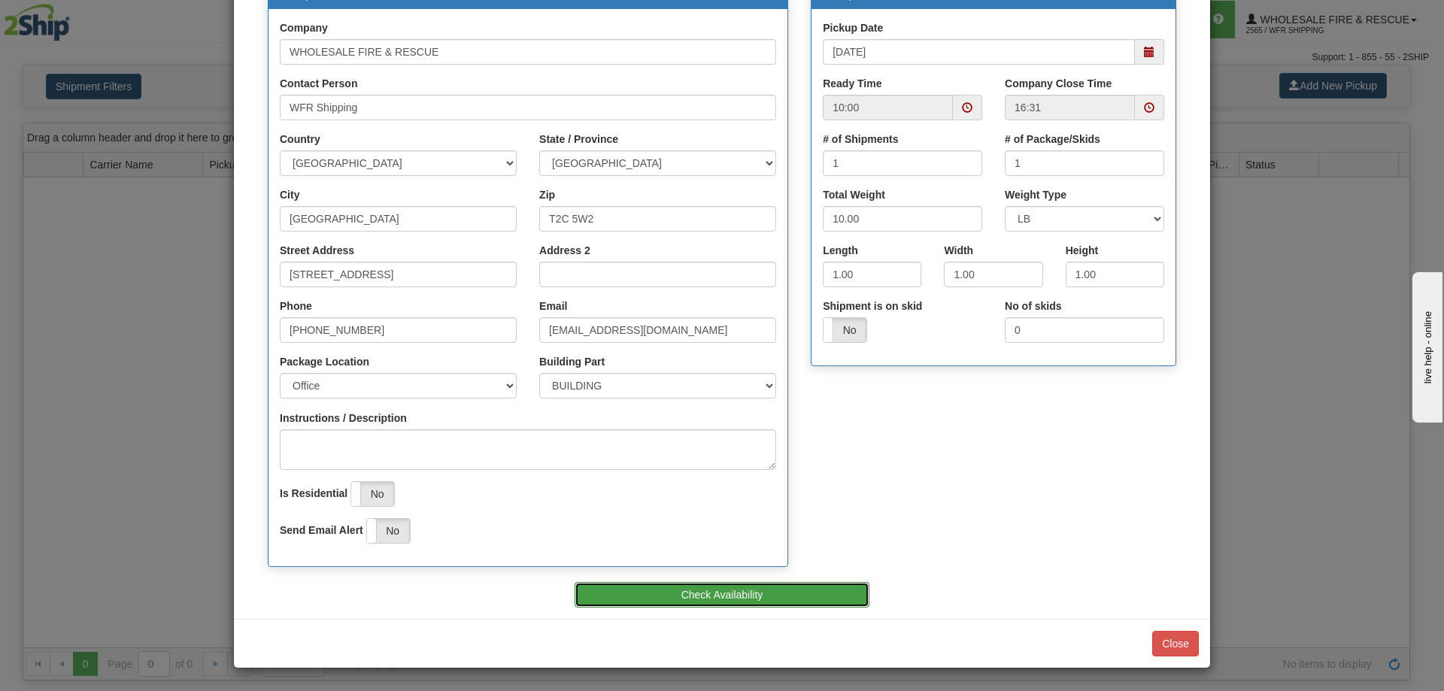
click at [781, 590] on button "Check Availability" at bounding box center [723, 595] width 296 height 26
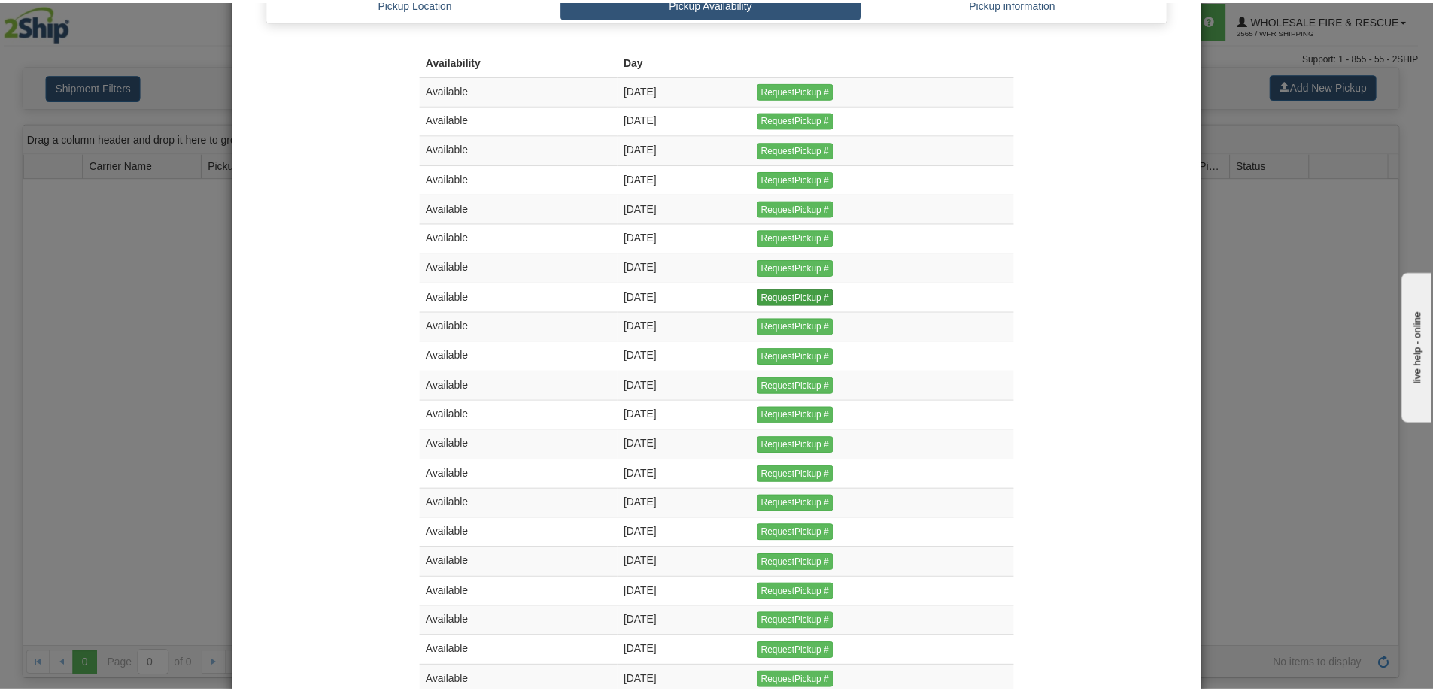
scroll to position [0, 0]
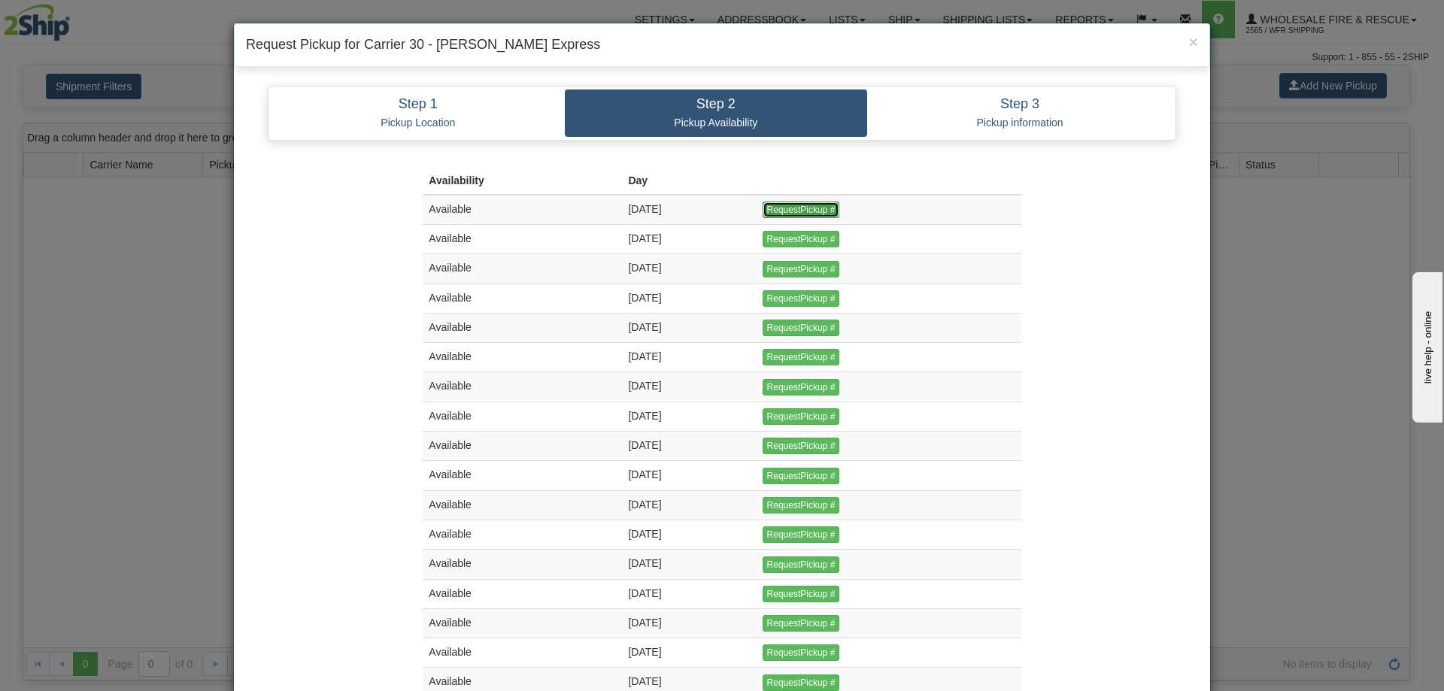
click at [824, 205] on input "RequestPickup #" at bounding box center [801, 210] width 77 height 17
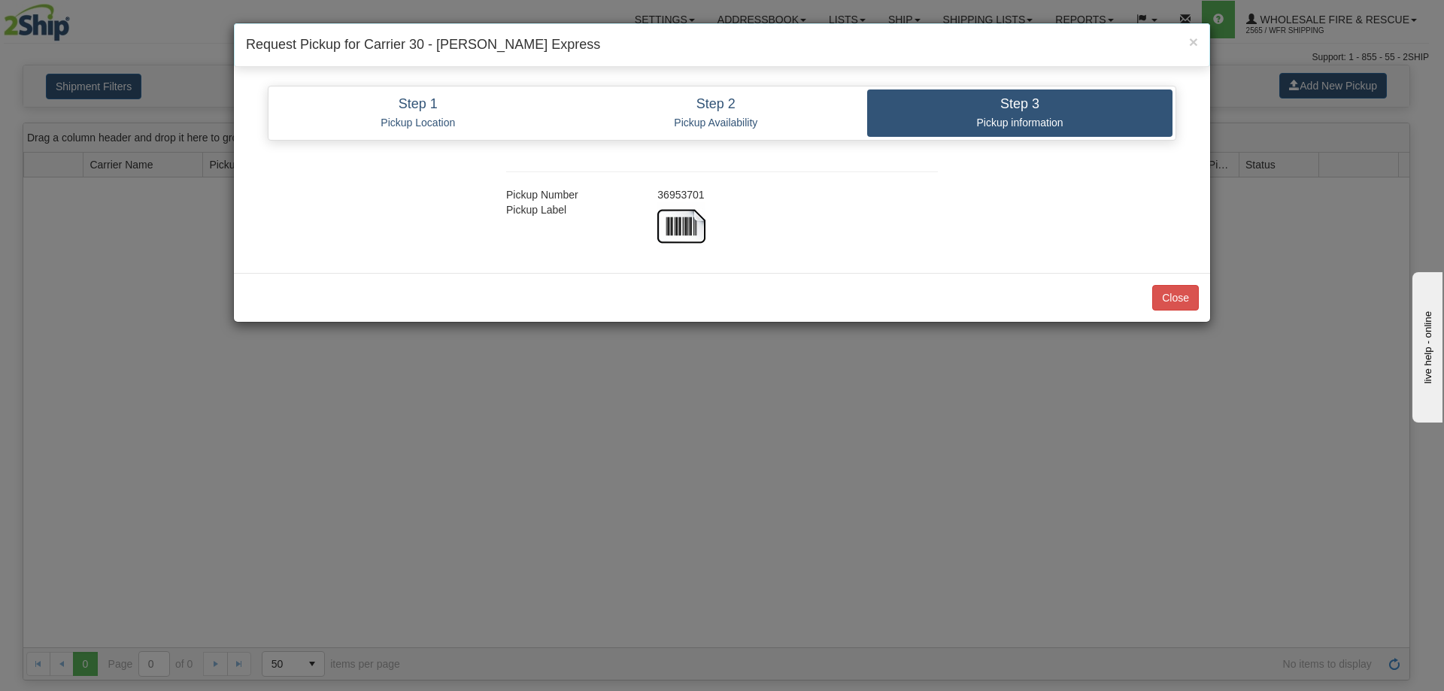
click at [691, 193] on div "36953701" at bounding box center [797, 194] width 303 height 15
copy div "36953701"
click at [1182, 300] on button "Close" at bounding box center [1175, 298] width 47 height 26
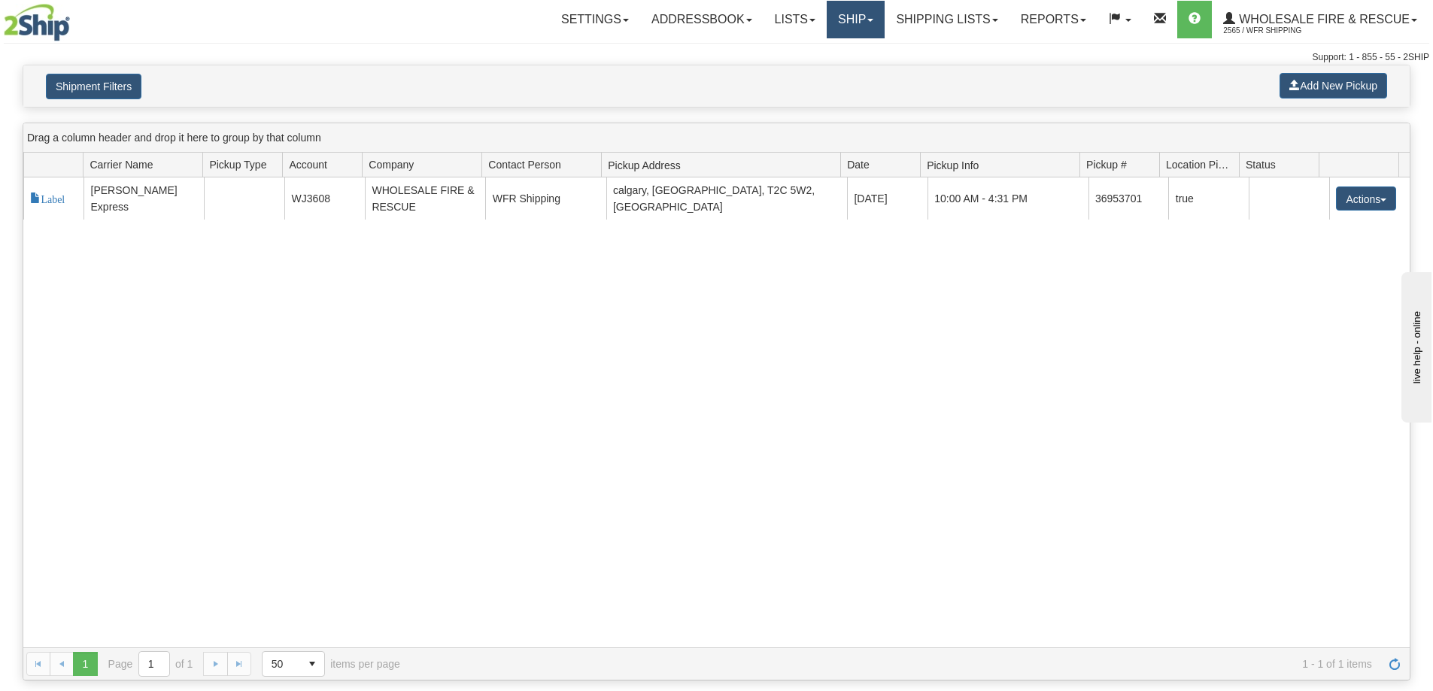
click at [833, 23] on link "Ship" at bounding box center [856, 20] width 58 height 38
click at [781, 23] on link "Lists" at bounding box center [794, 20] width 63 height 38
click at [845, 24] on link "Ship" at bounding box center [856, 20] width 58 height 38
click at [816, 56] on span "Ship Screen" at bounding box center [808, 53] width 57 height 12
